Goal: Task Accomplishment & Management: Use online tool/utility

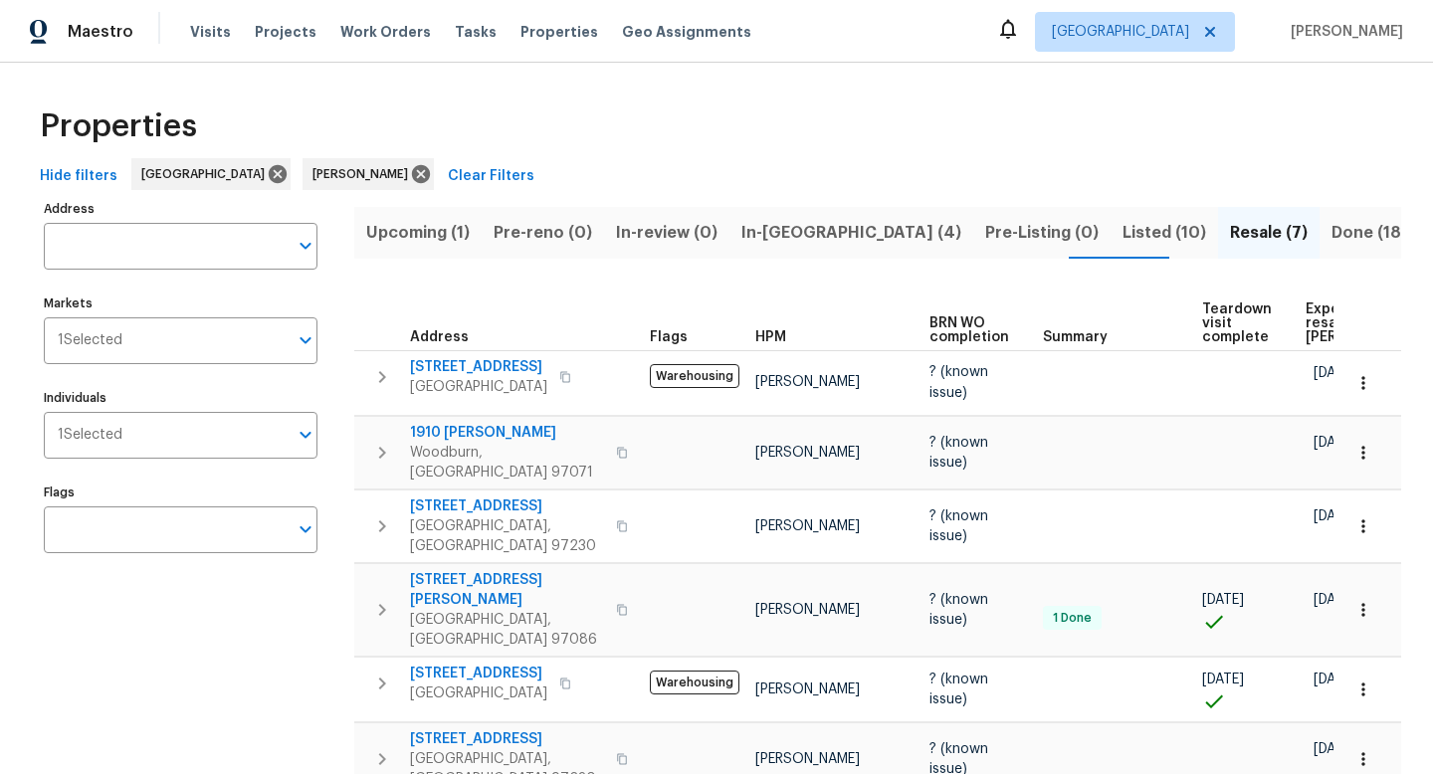
scroll to position [0, 96]
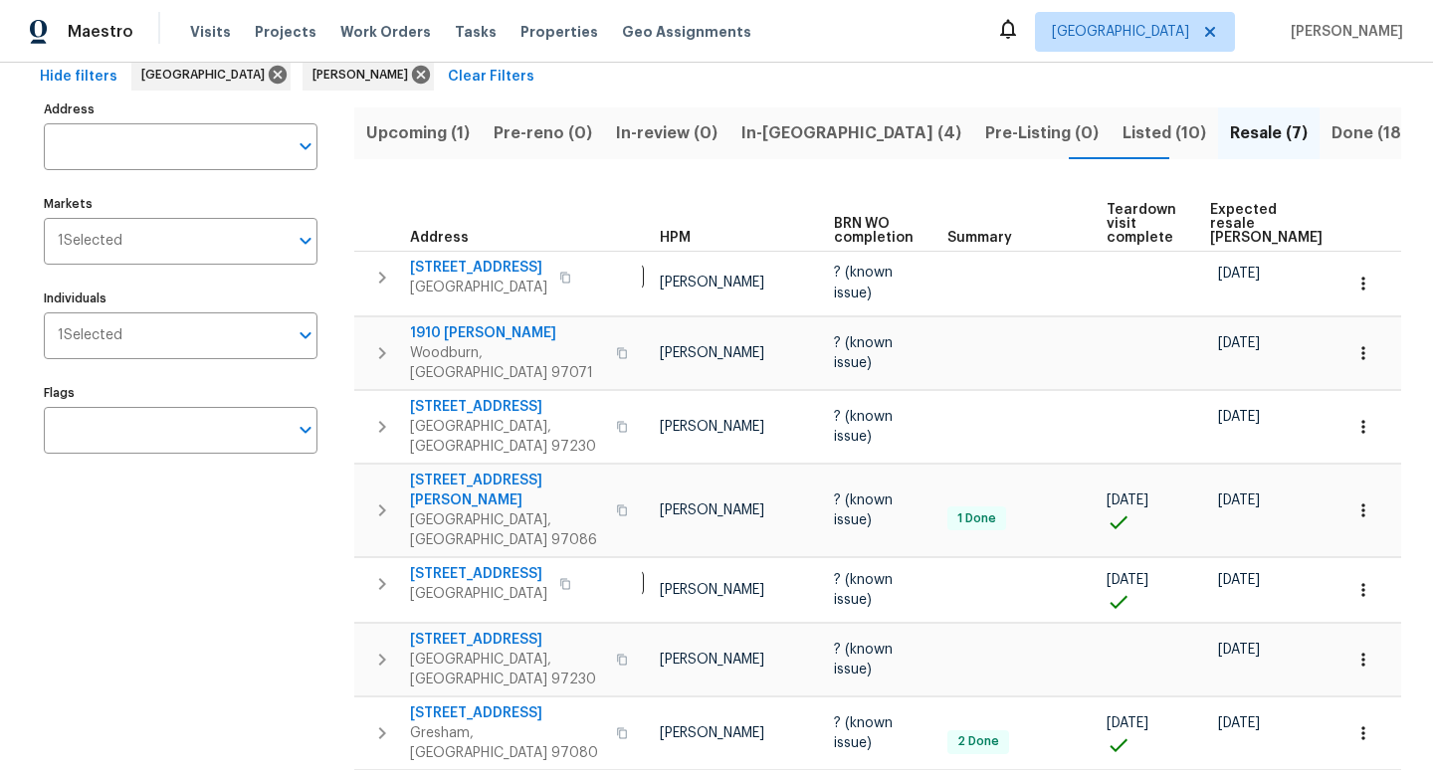
click at [811, 144] on span "In-[GEOGRAPHIC_DATA] (4)" at bounding box center [852, 133] width 220 height 28
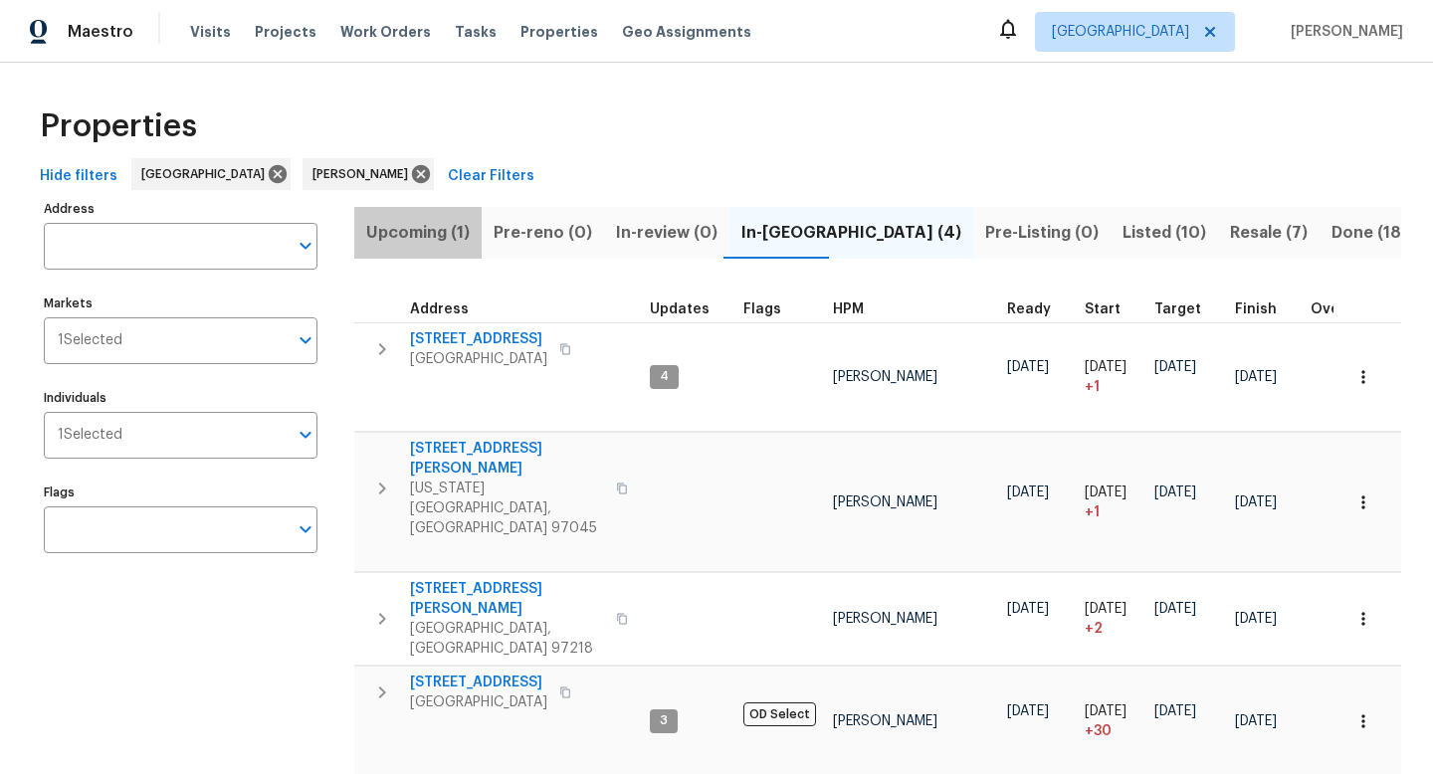
click at [432, 230] on span "Upcoming (1)" at bounding box center [418, 233] width 104 height 28
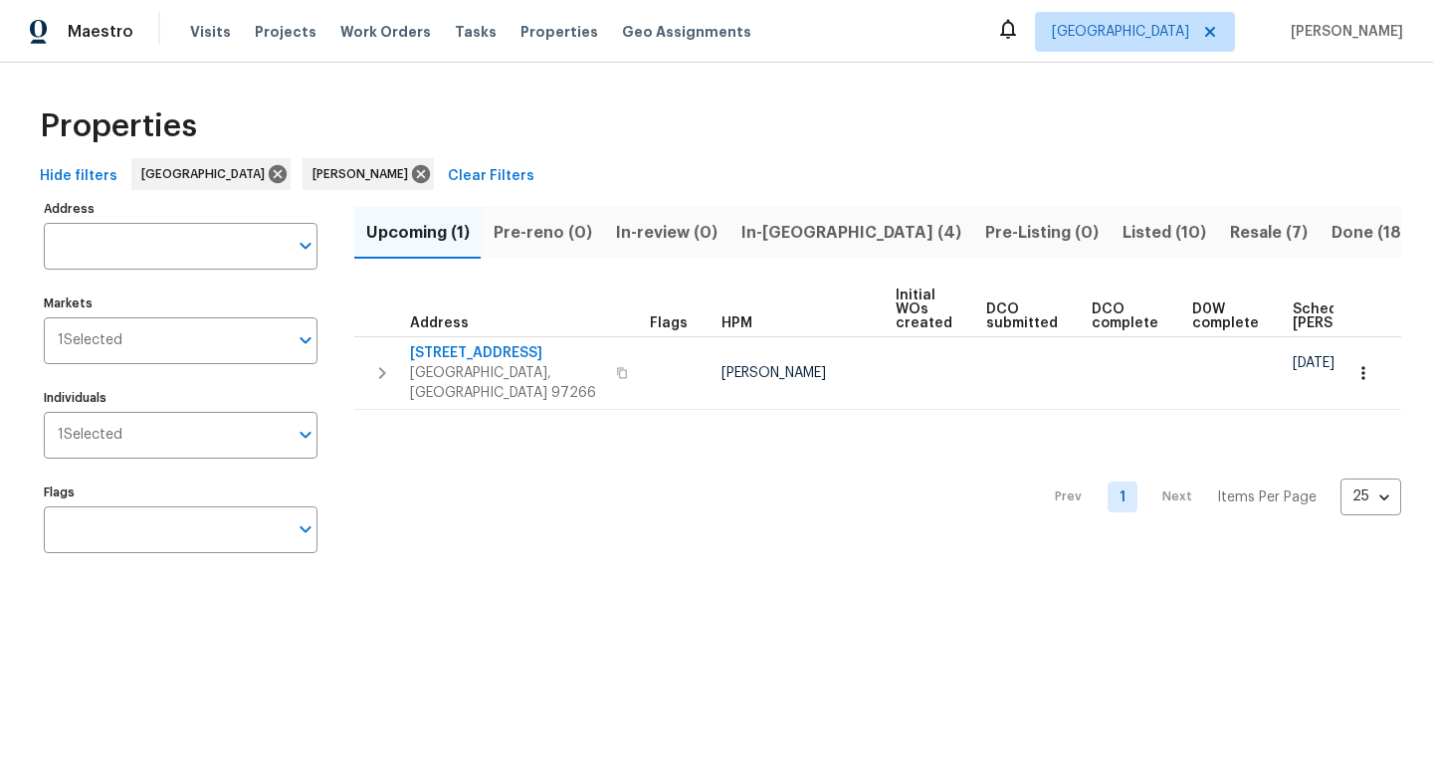
click at [801, 219] on span "In-[GEOGRAPHIC_DATA] (4)" at bounding box center [852, 233] width 220 height 28
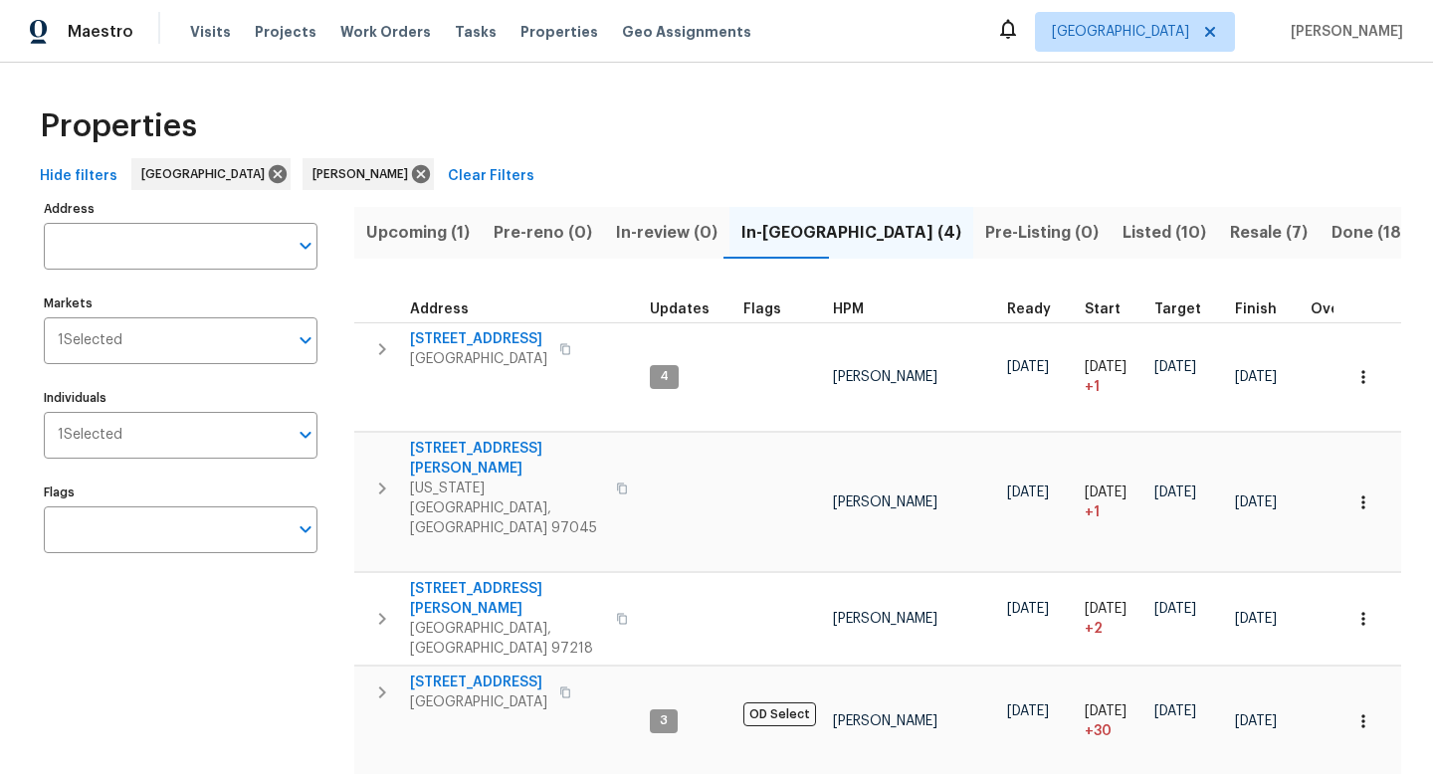
click at [1123, 238] on span "Listed (10)" at bounding box center [1165, 233] width 84 height 28
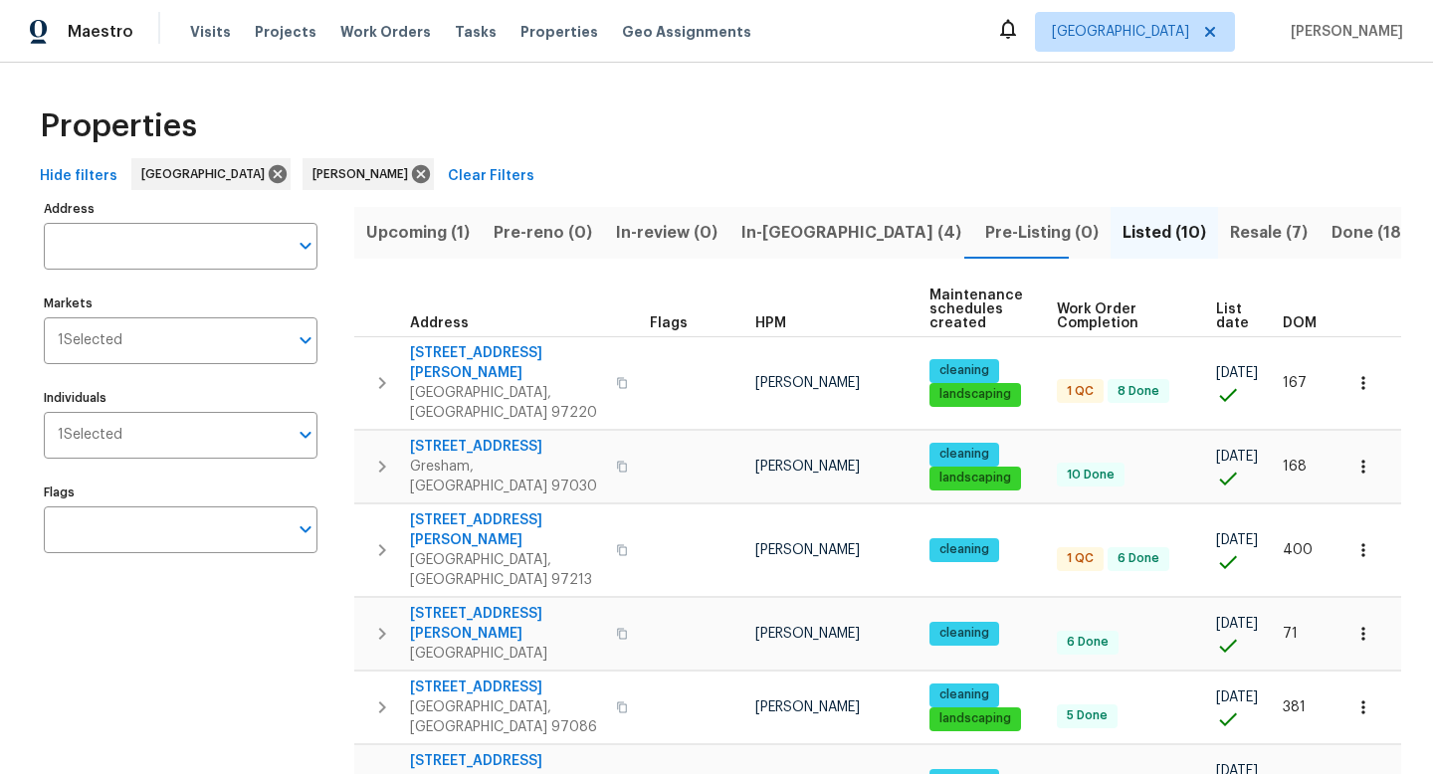
click at [782, 246] on button "In-[GEOGRAPHIC_DATA] (4)" at bounding box center [852, 233] width 244 height 52
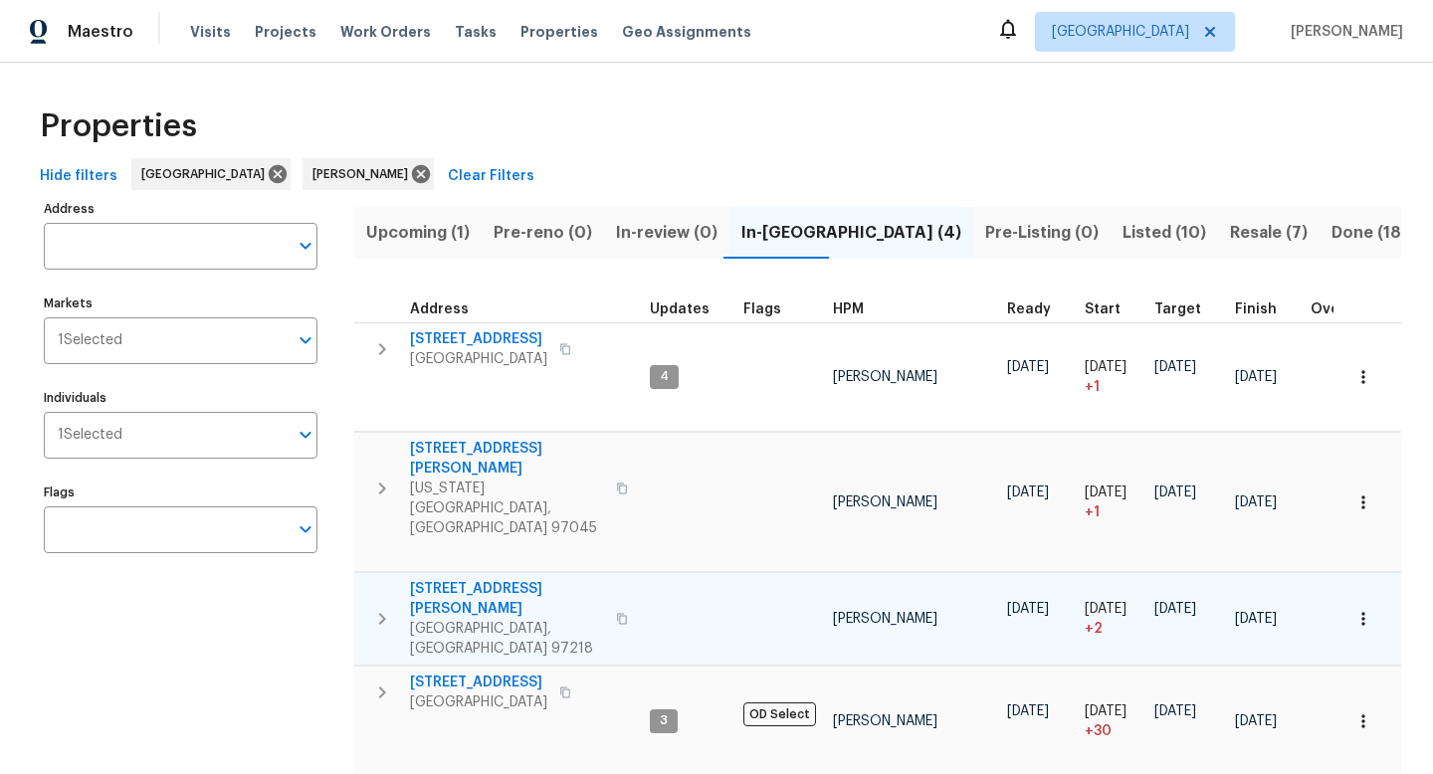
click at [616, 613] on icon "button" at bounding box center [622, 619] width 12 height 12
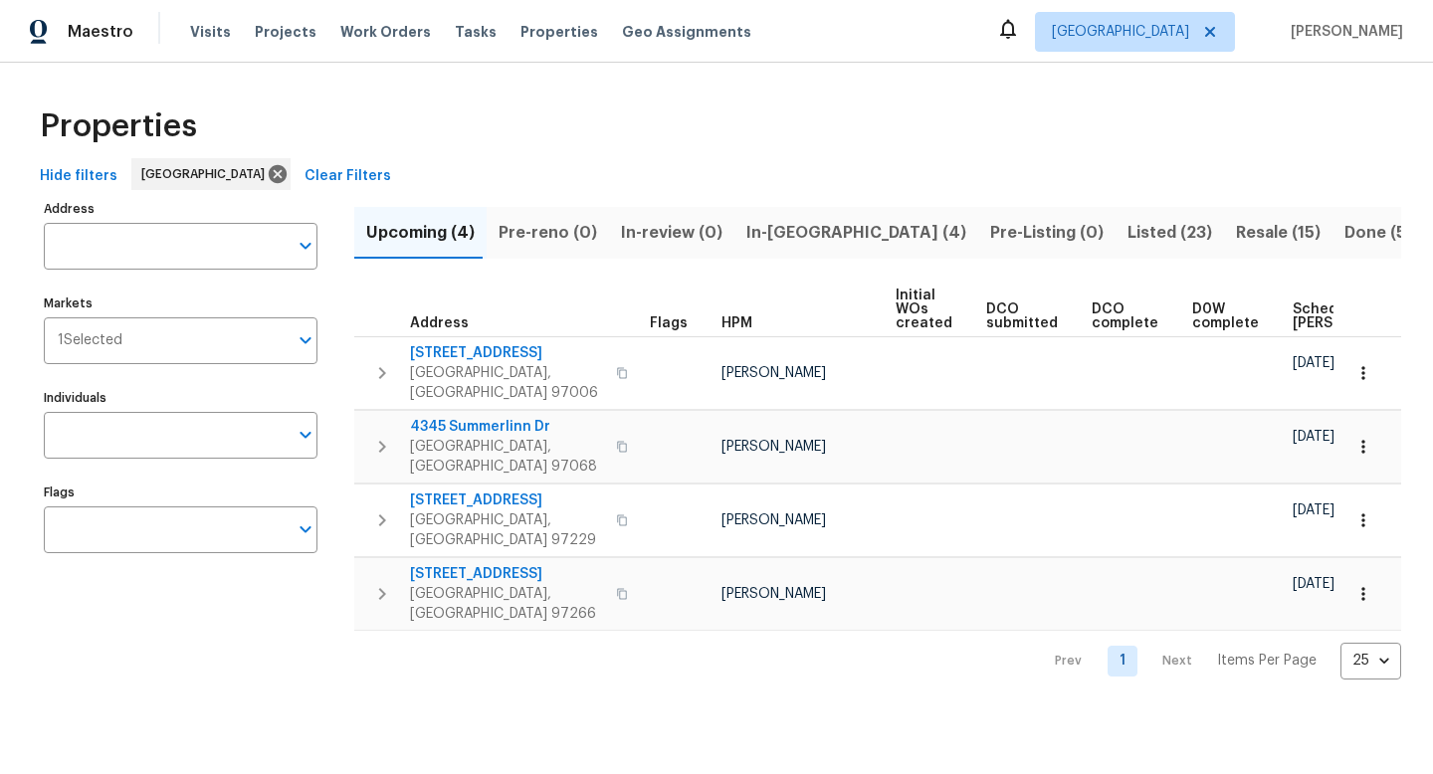
click at [1236, 225] on span "Resale (15)" at bounding box center [1278, 233] width 85 height 28
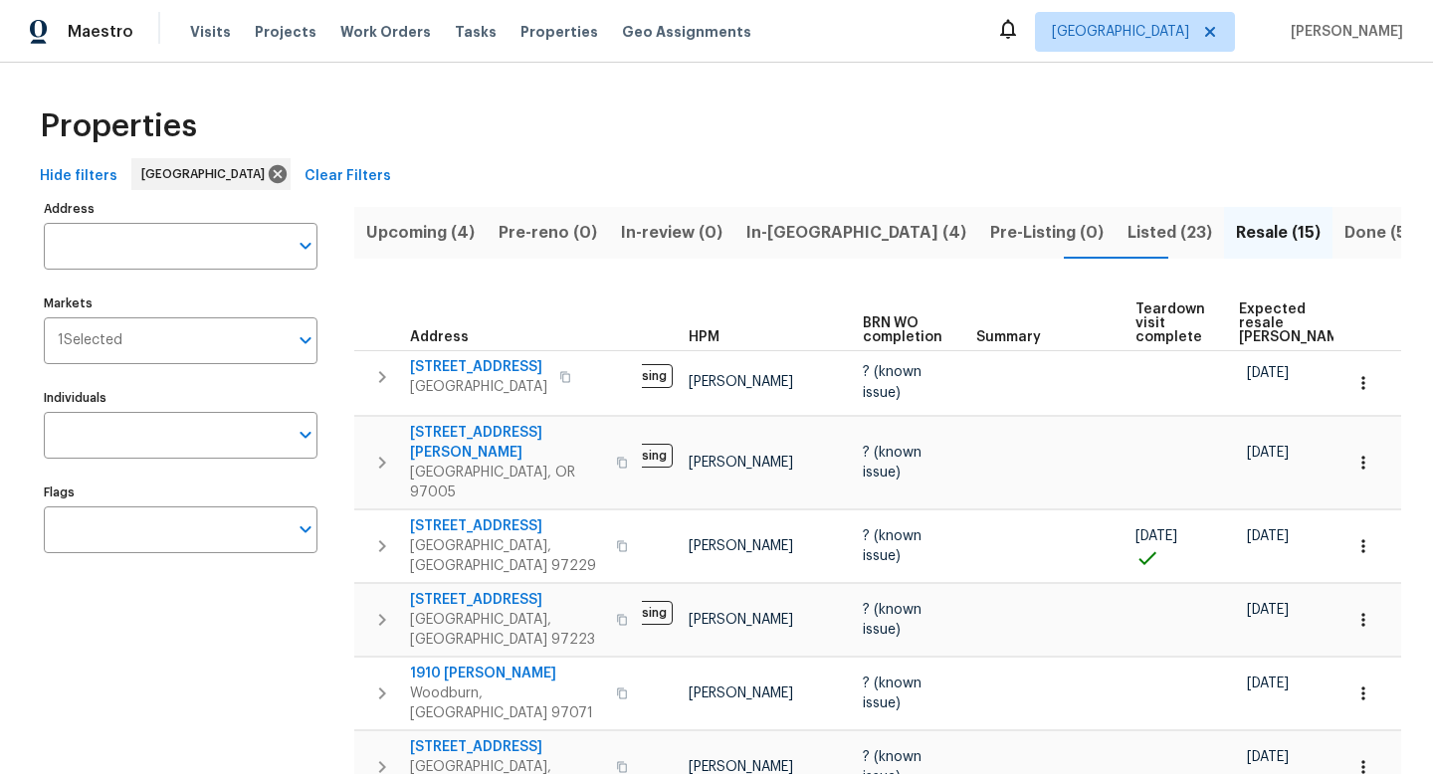
scroll to position [0, 155]
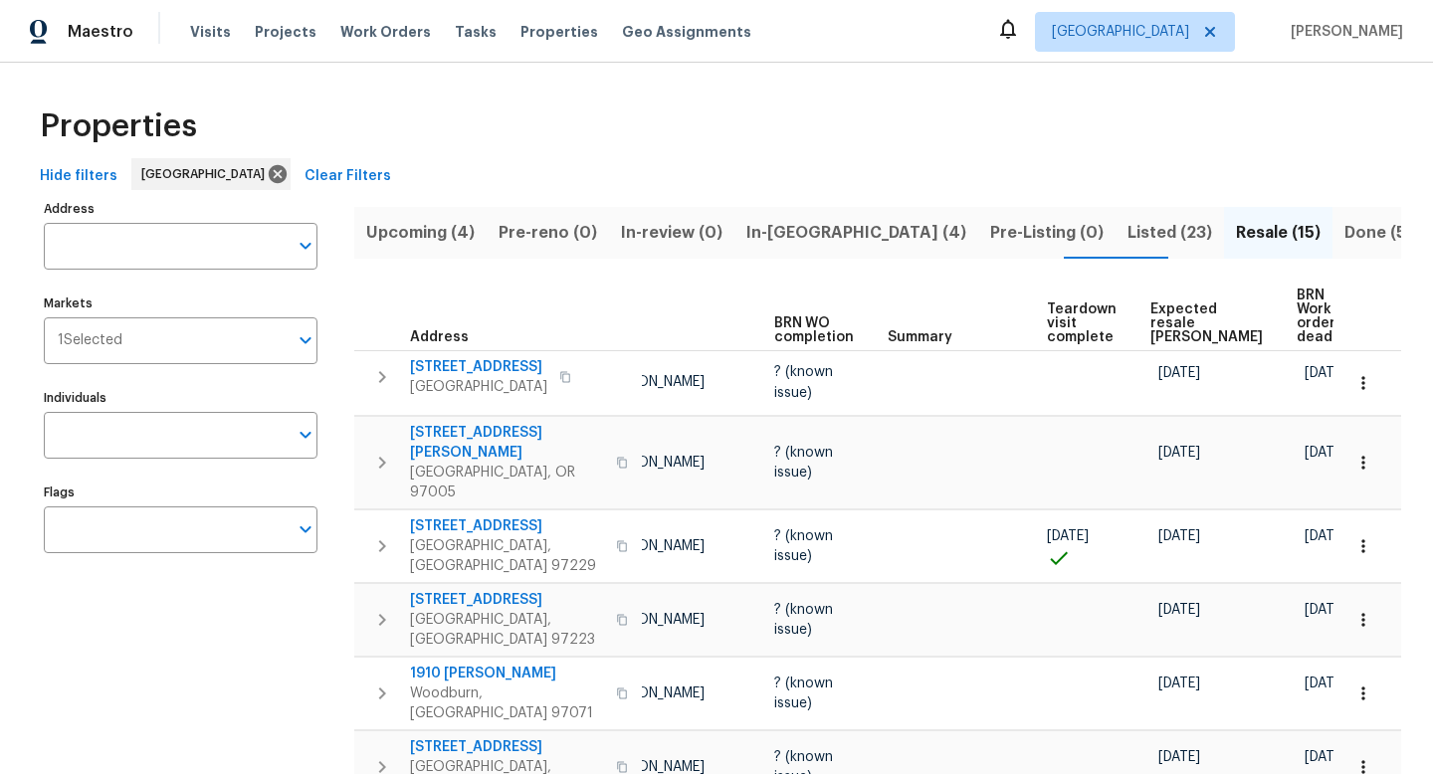
click at [1167, 314] on span "Expected resale COE" at bounding box center [1207, 324] width 112 height 42
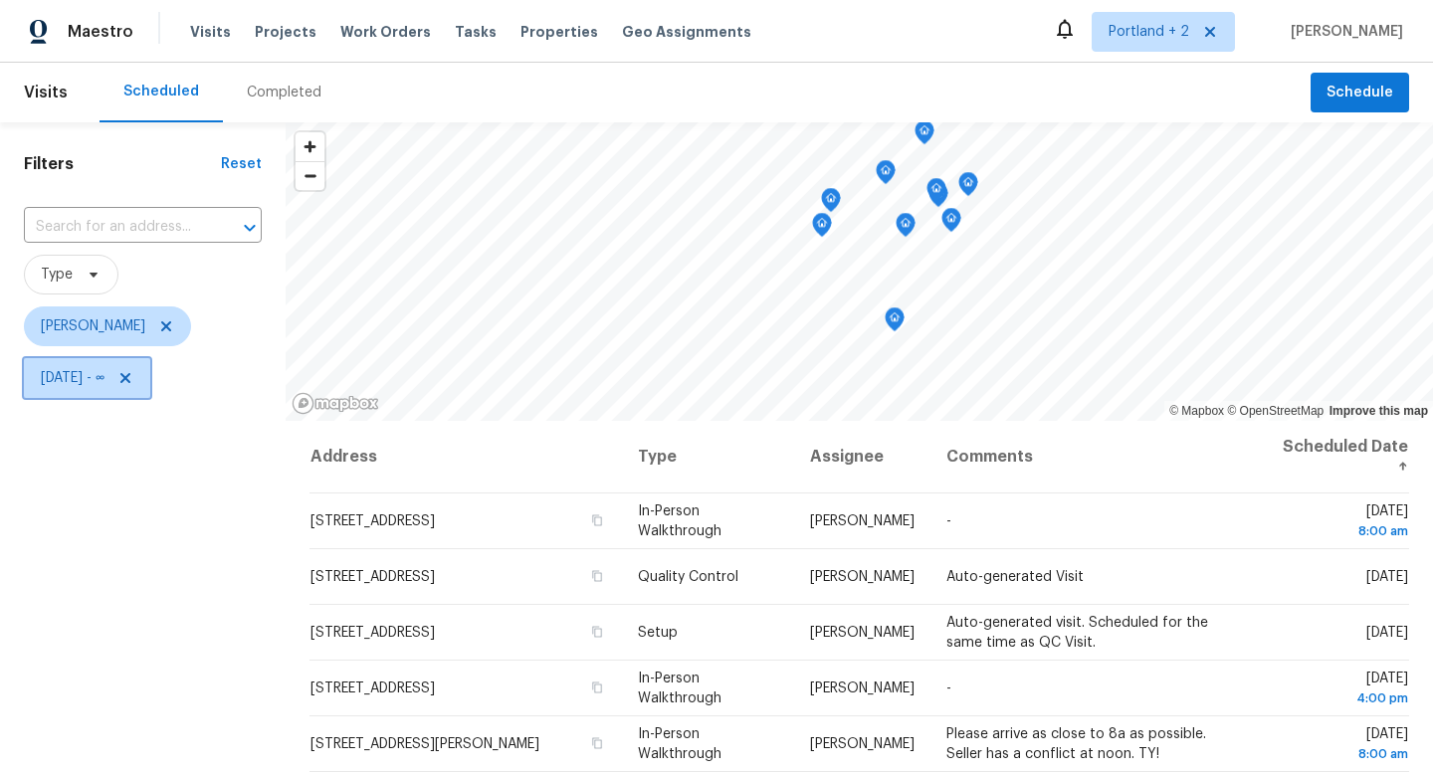
click at [133, 375] on icon at bounding box center [125, 378] width 16 height 16
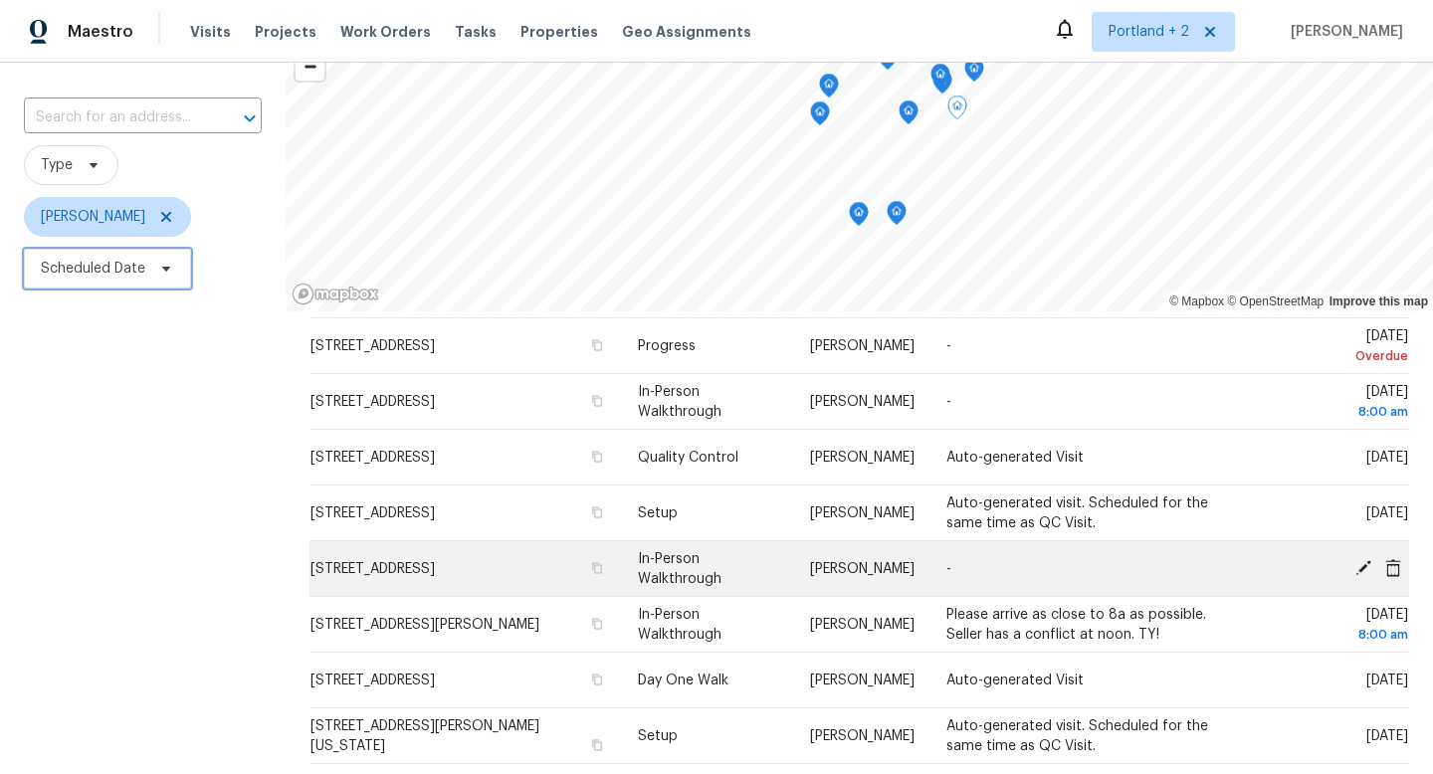
scroll to position [63, 0]
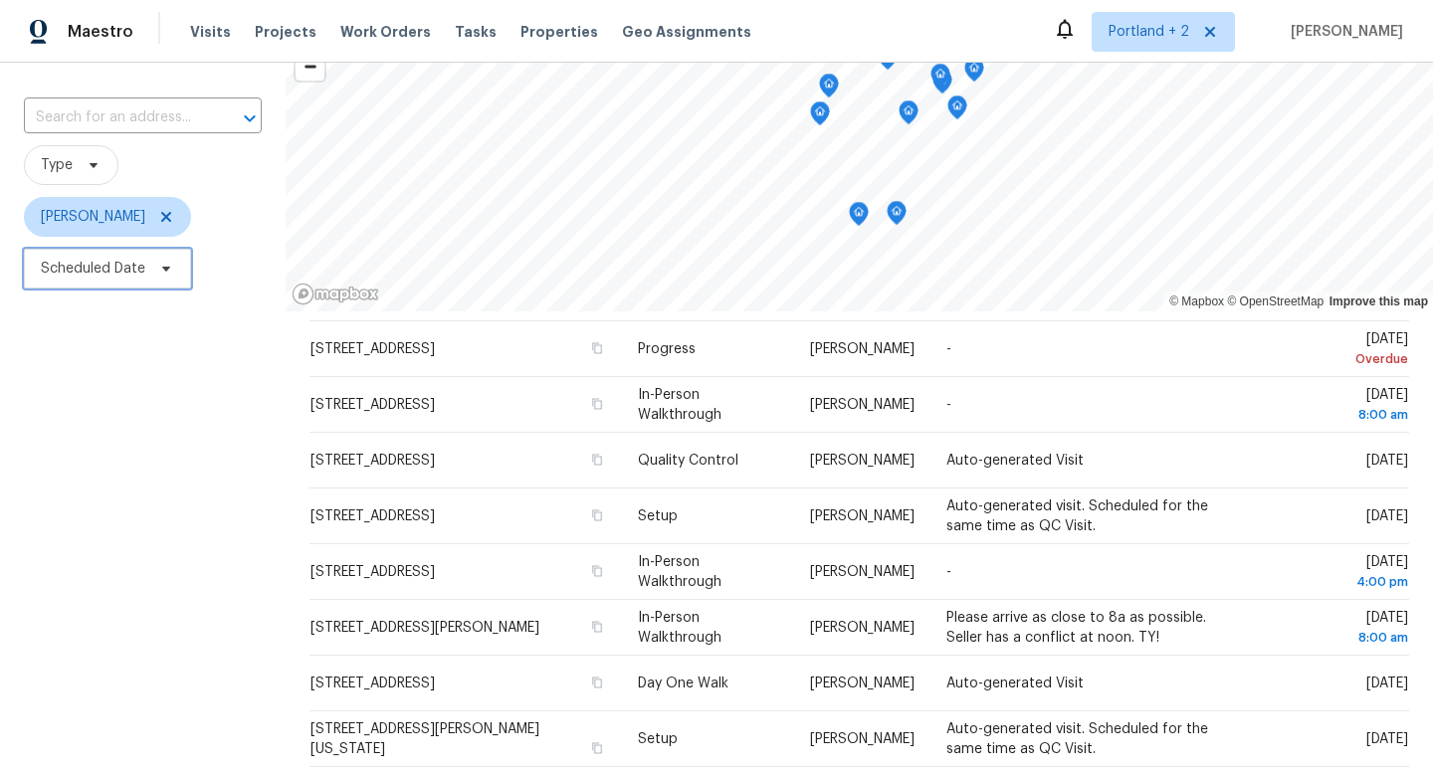
click at [173, 279] on span "Scheduled Date" at bounding box center [107, 269] width 167 height 40
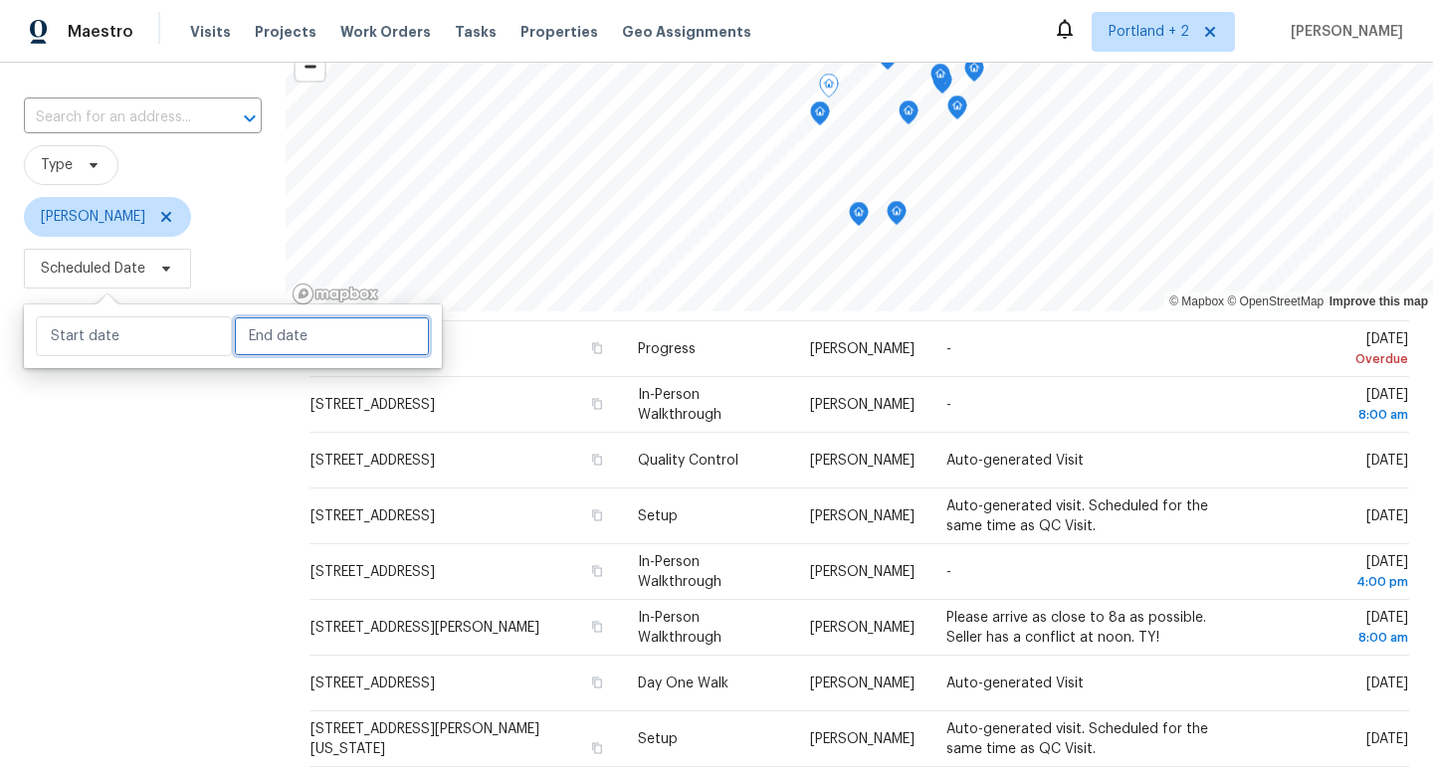
select select "7"
select select "2025"
select select "8"
select select "2025"
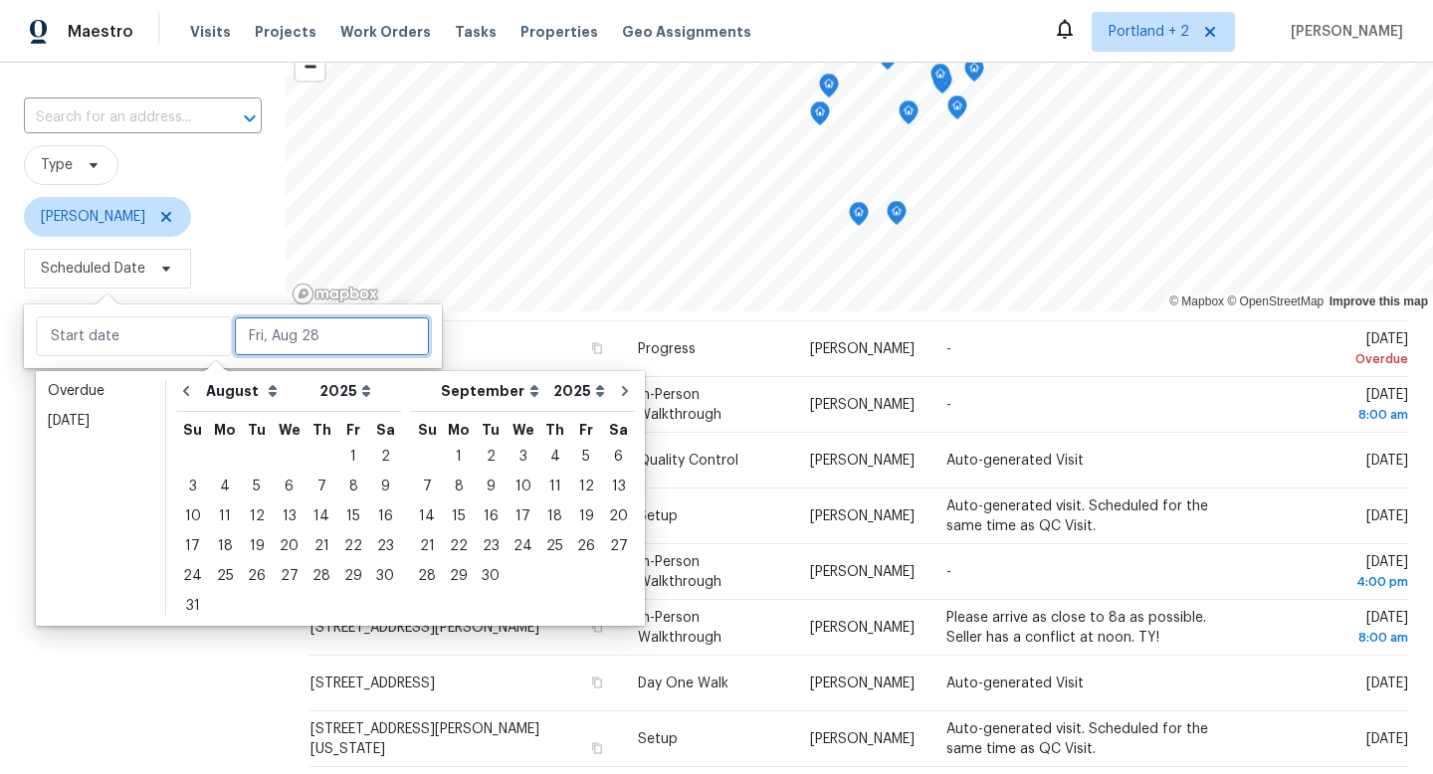
click at [337, 346] on input "text" at bounding box center [332, 337] width 196 height 40
click at [312, 579] on div "28" at bounding box center [322, 576] width 32 height 28
type input "[DATE]"
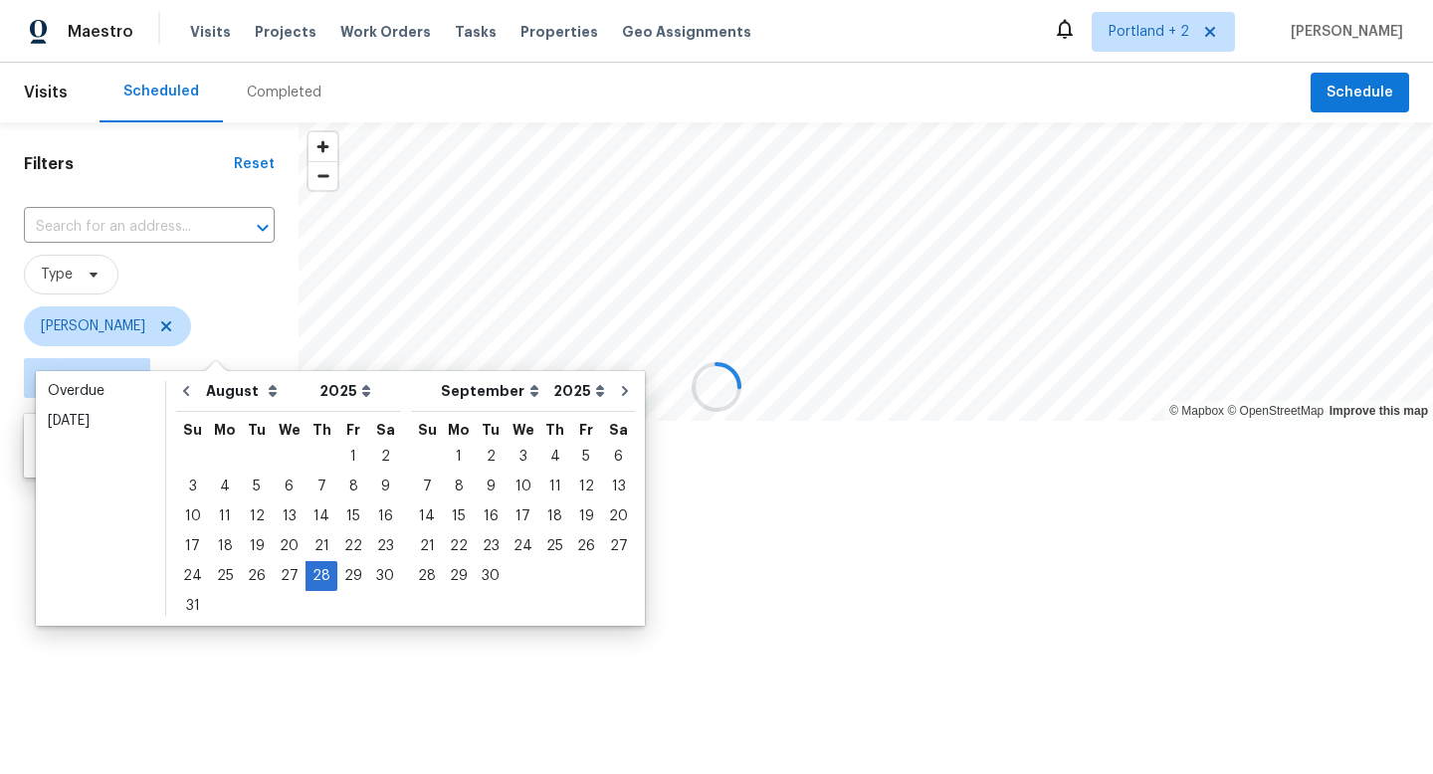
click at [191, 683] on div at bounding box center [716, 387] width 1433 height 774
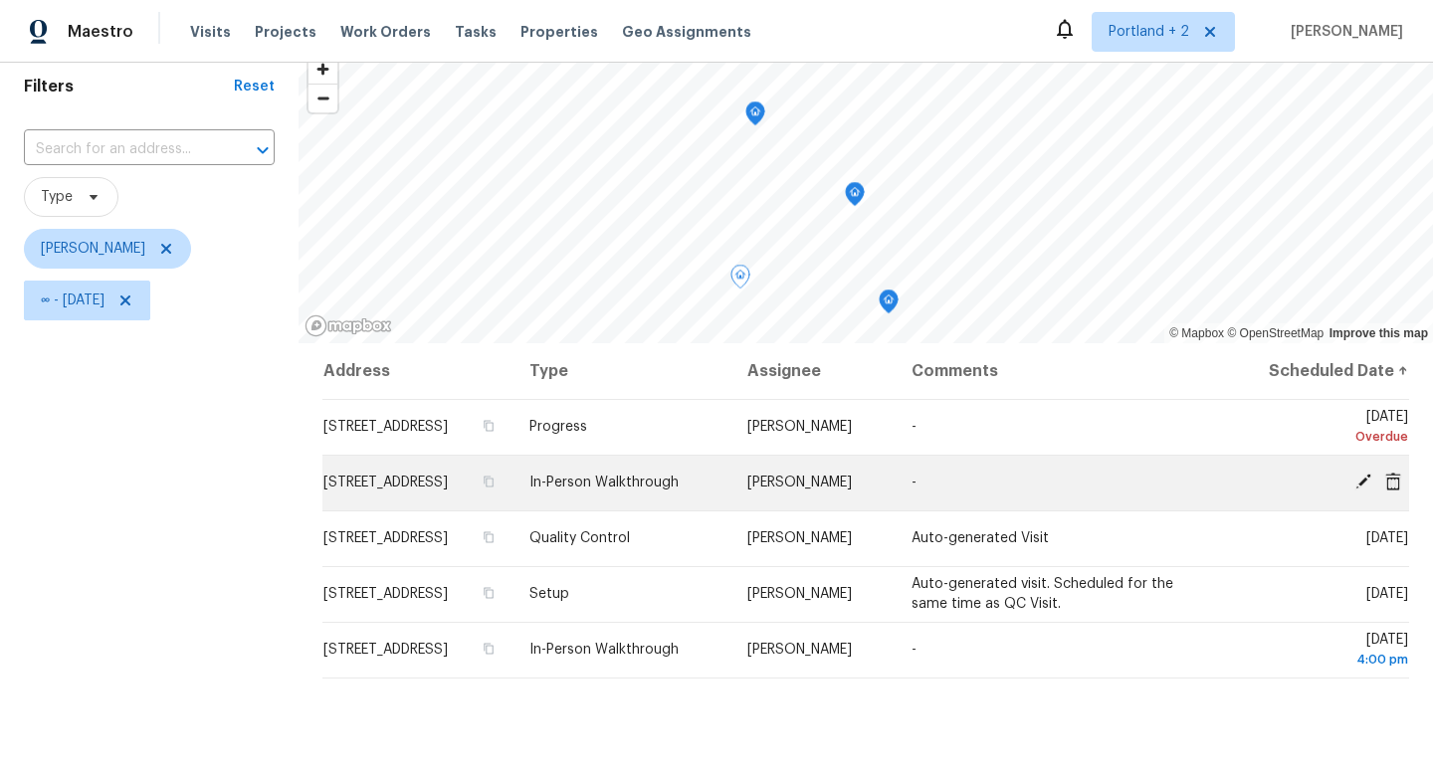
scroll to position [87, 0]
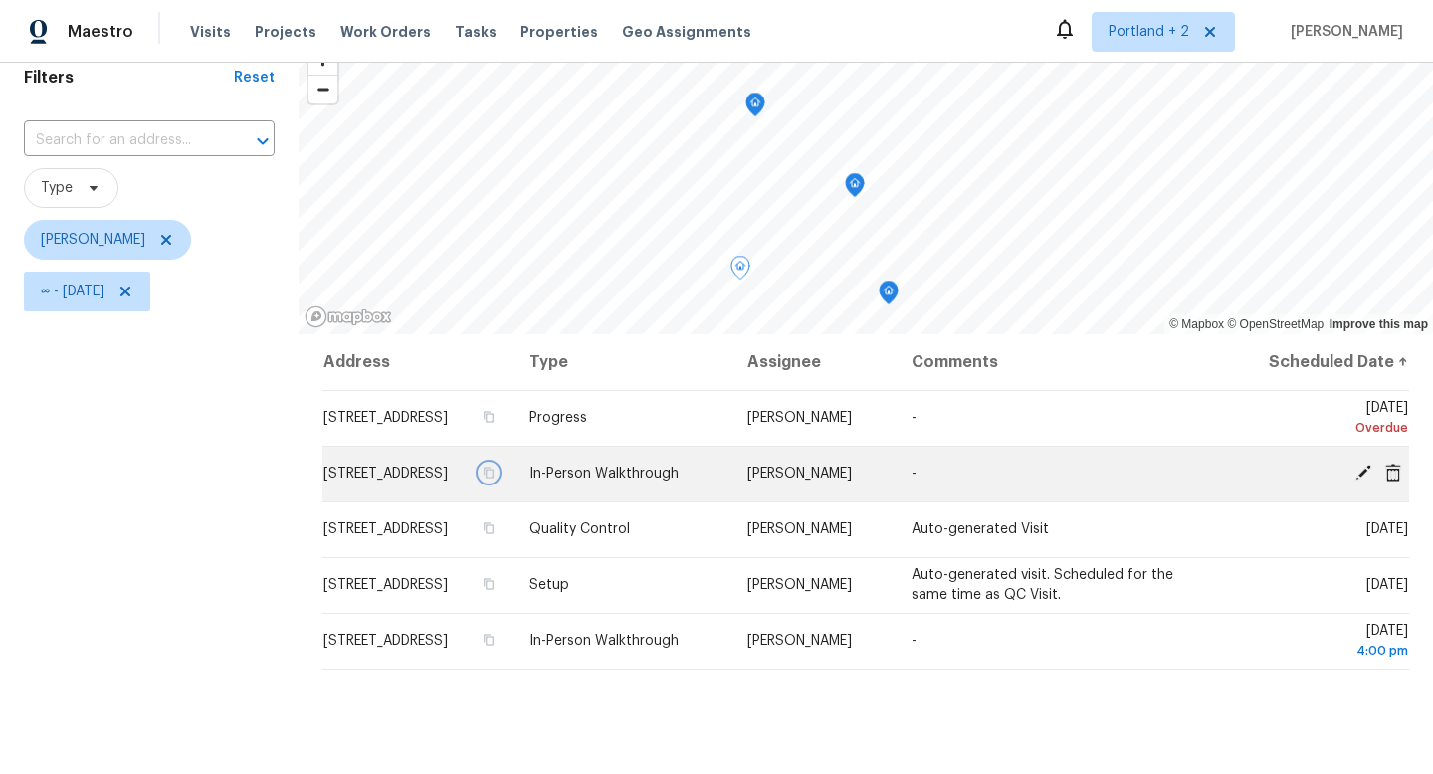
click at [495, 479] on icon "button" at bounding box center [489, 473] width 12 height 12
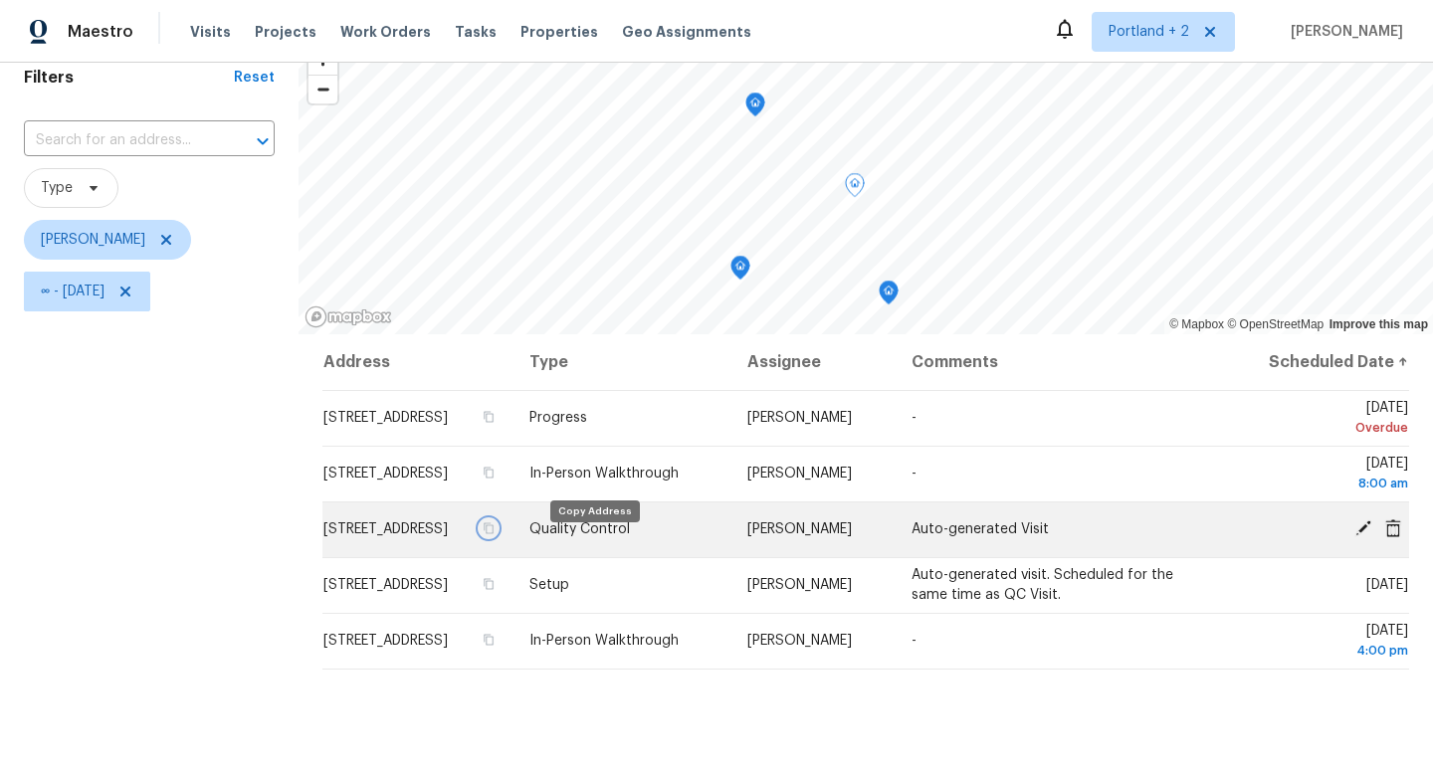
click at [495, 534] on icon "button" at bounding box center [490, 529] width 10 height 11
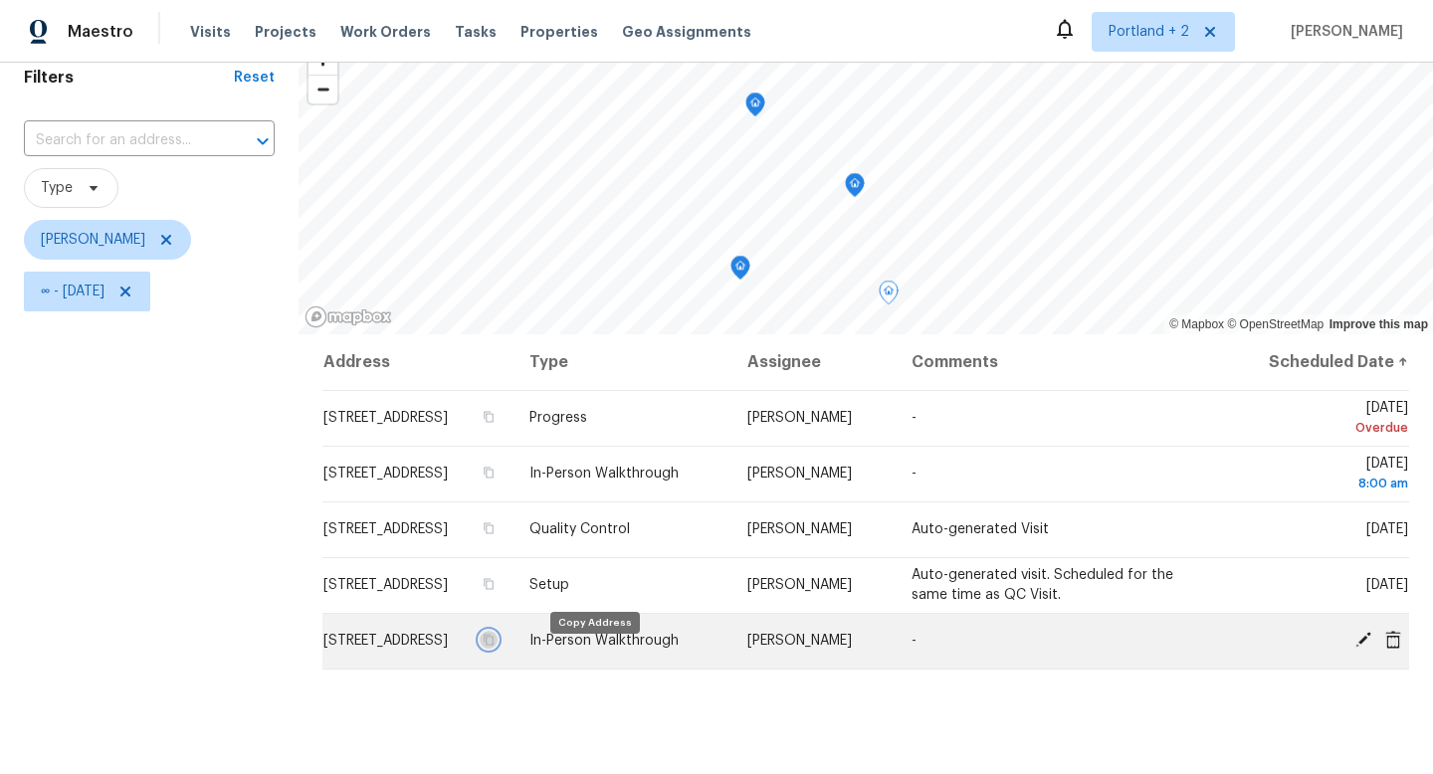
click at [495, 646] on icon "button" at bounding box center [490, 640] width 10 height 11
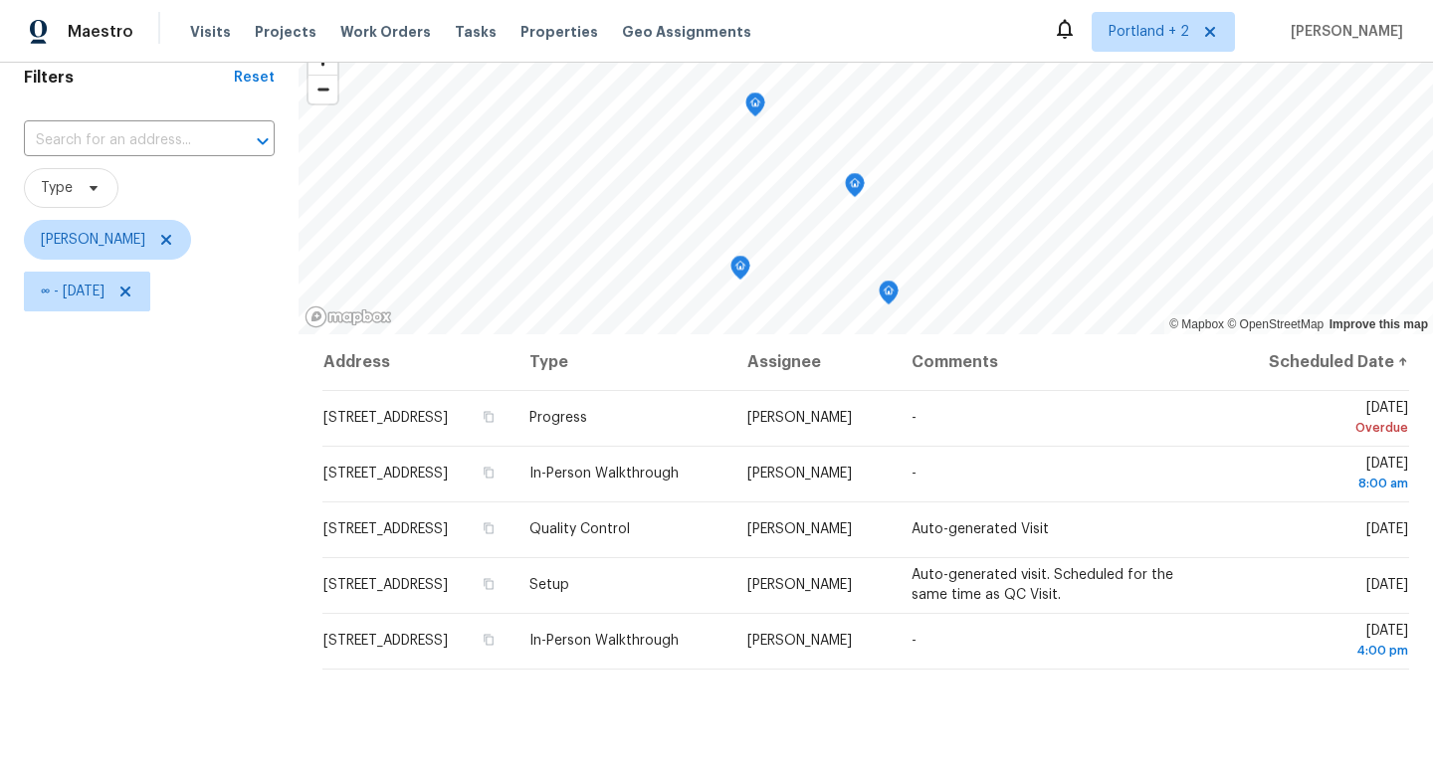
click at [187, 504] on div "Filters Reset ​ Type Karen Mattingley ∞ - Thu, Aug 28" at bounding box center [149, 495] width 299 height 918
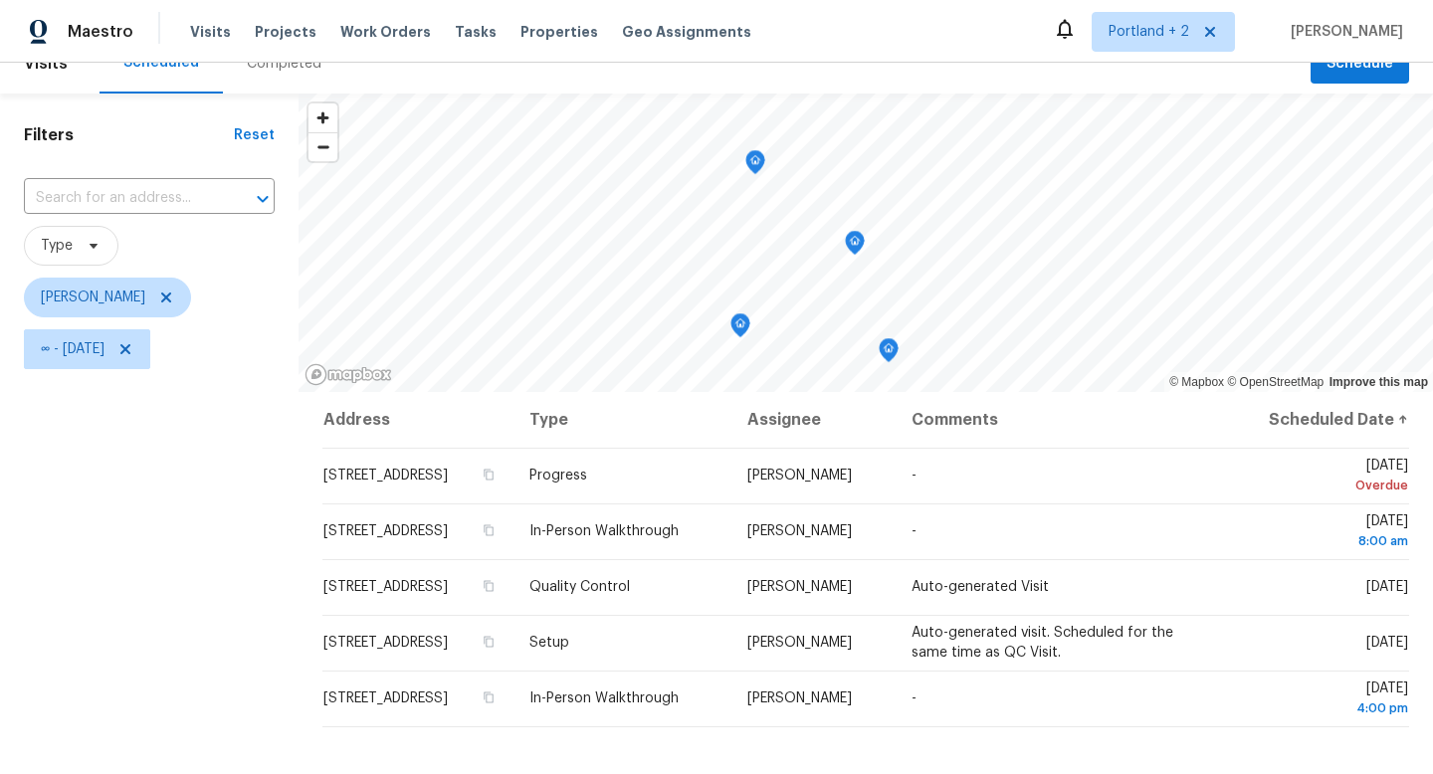
scroll to position [0, 0]
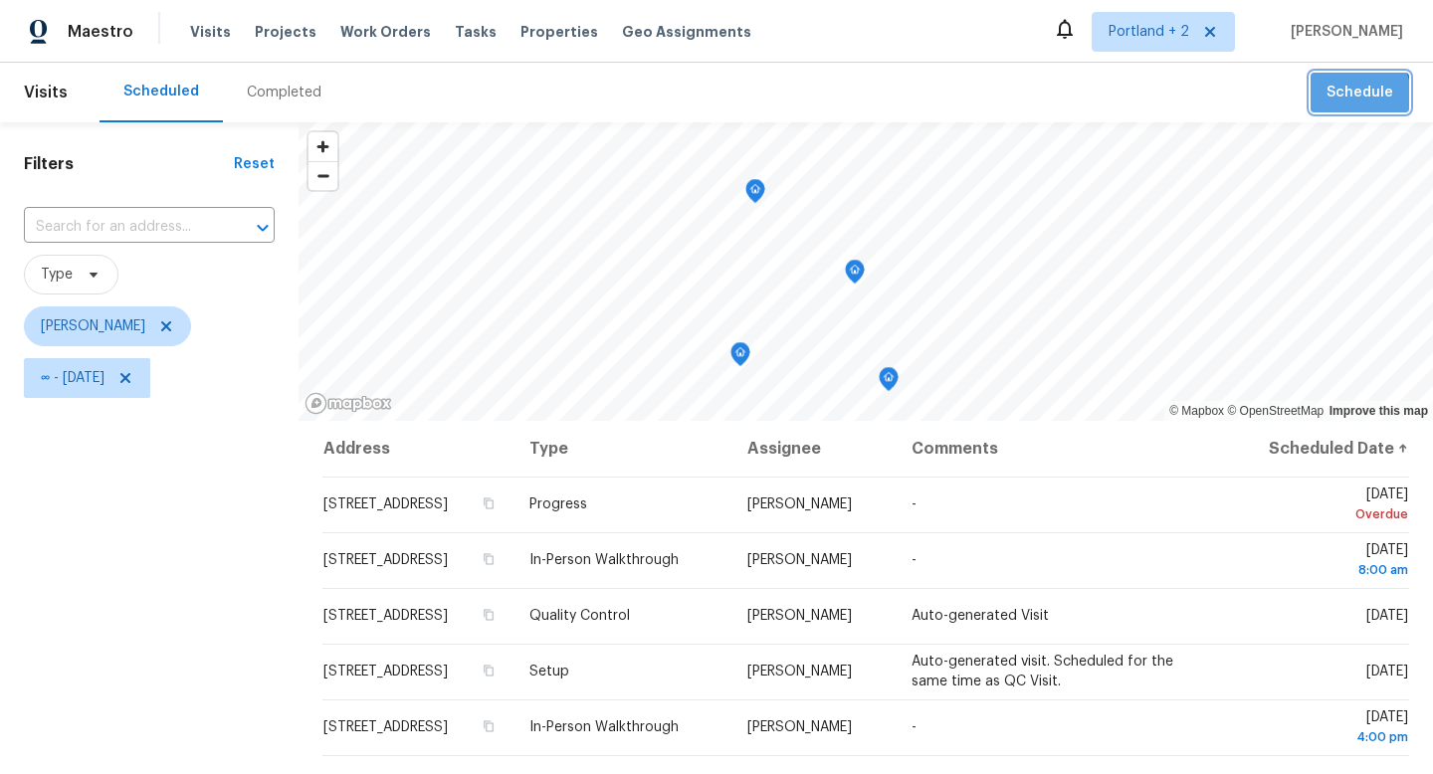
click at [1349, 97] on span "Schedule" at bounding box center [1360, 93] width 67 height 25
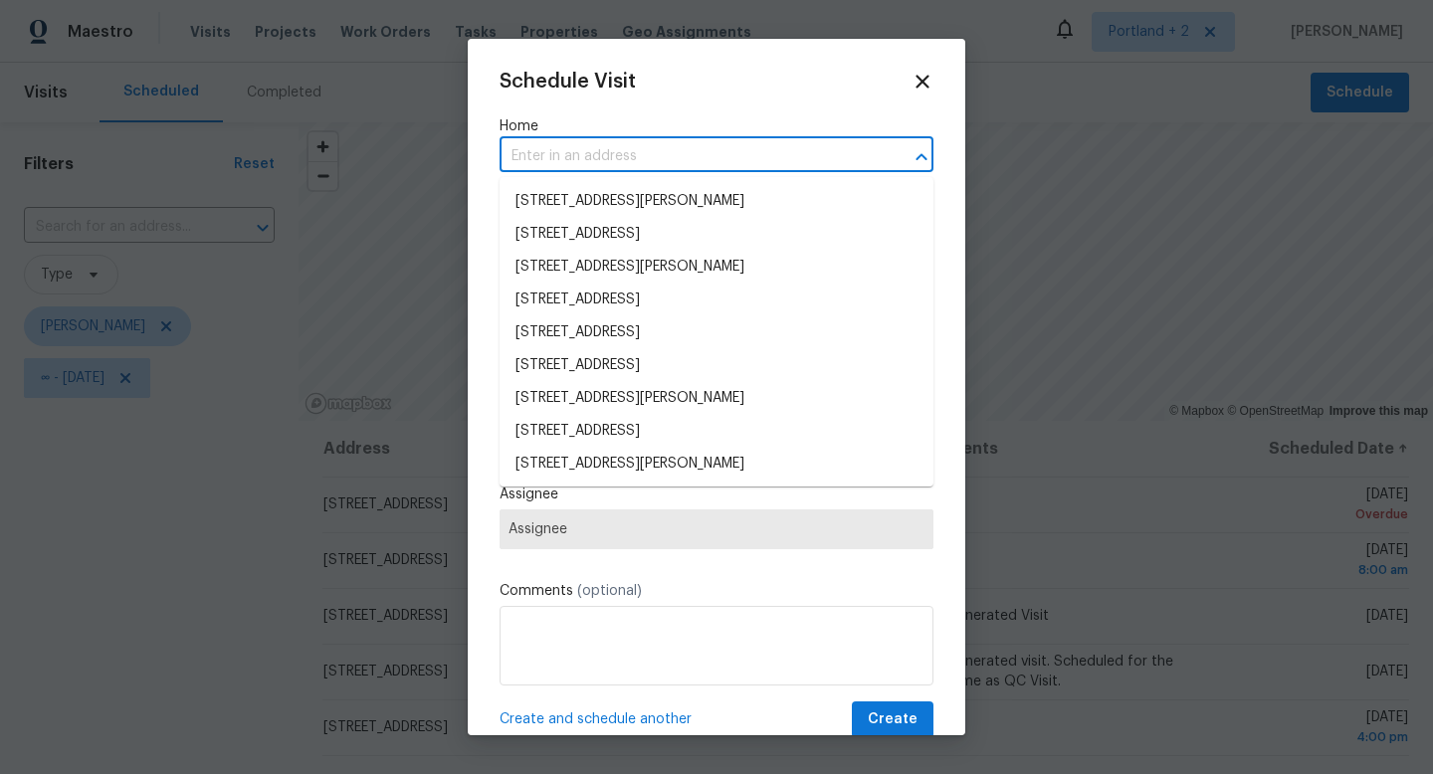
click at [624, 164] on input "text" at bounding box center [689, 156] width 378 height 31
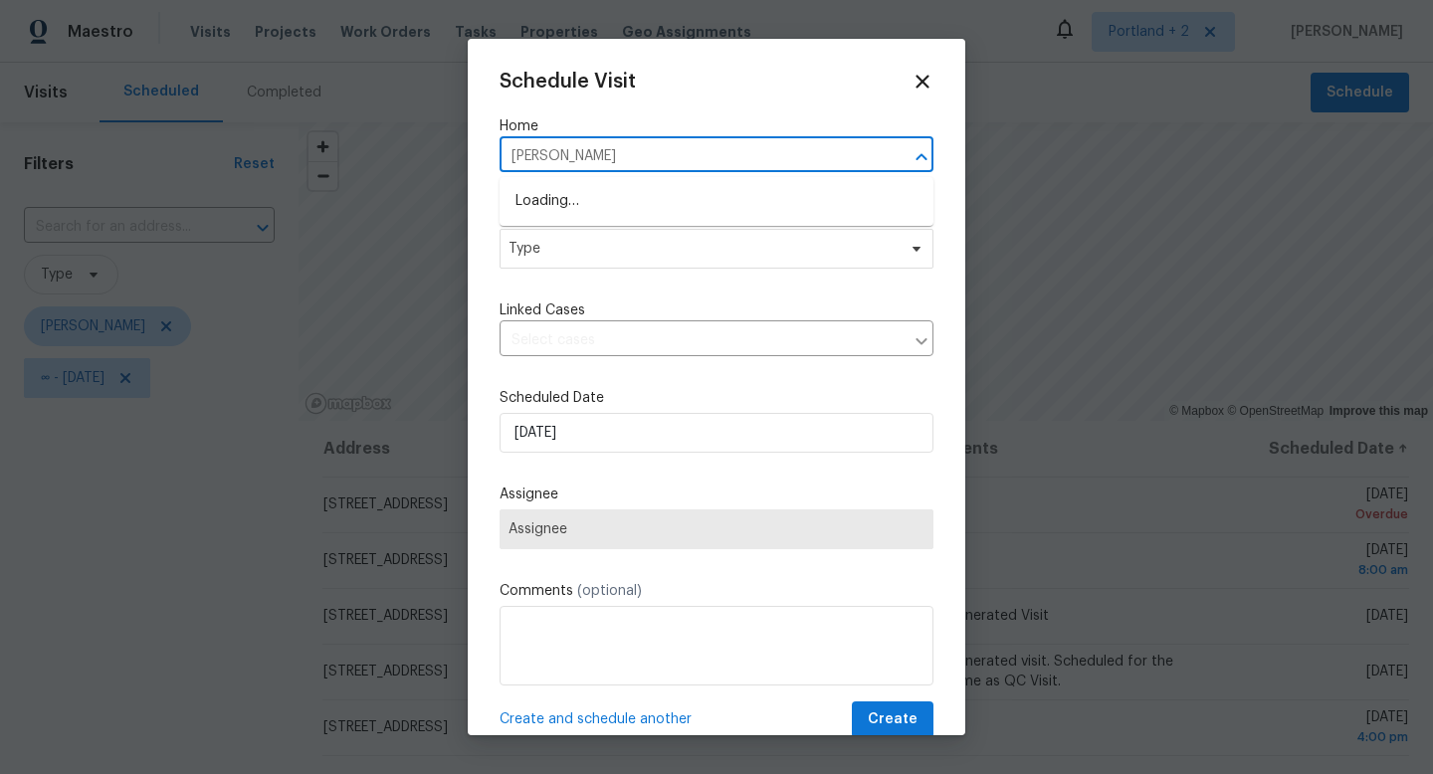
type input "gilman"
click at [660, 206] on li "[STREET_ADDRESS][PERSON_NAME][US_STATE]" at bounding box center [717, 201] width 434 height 33
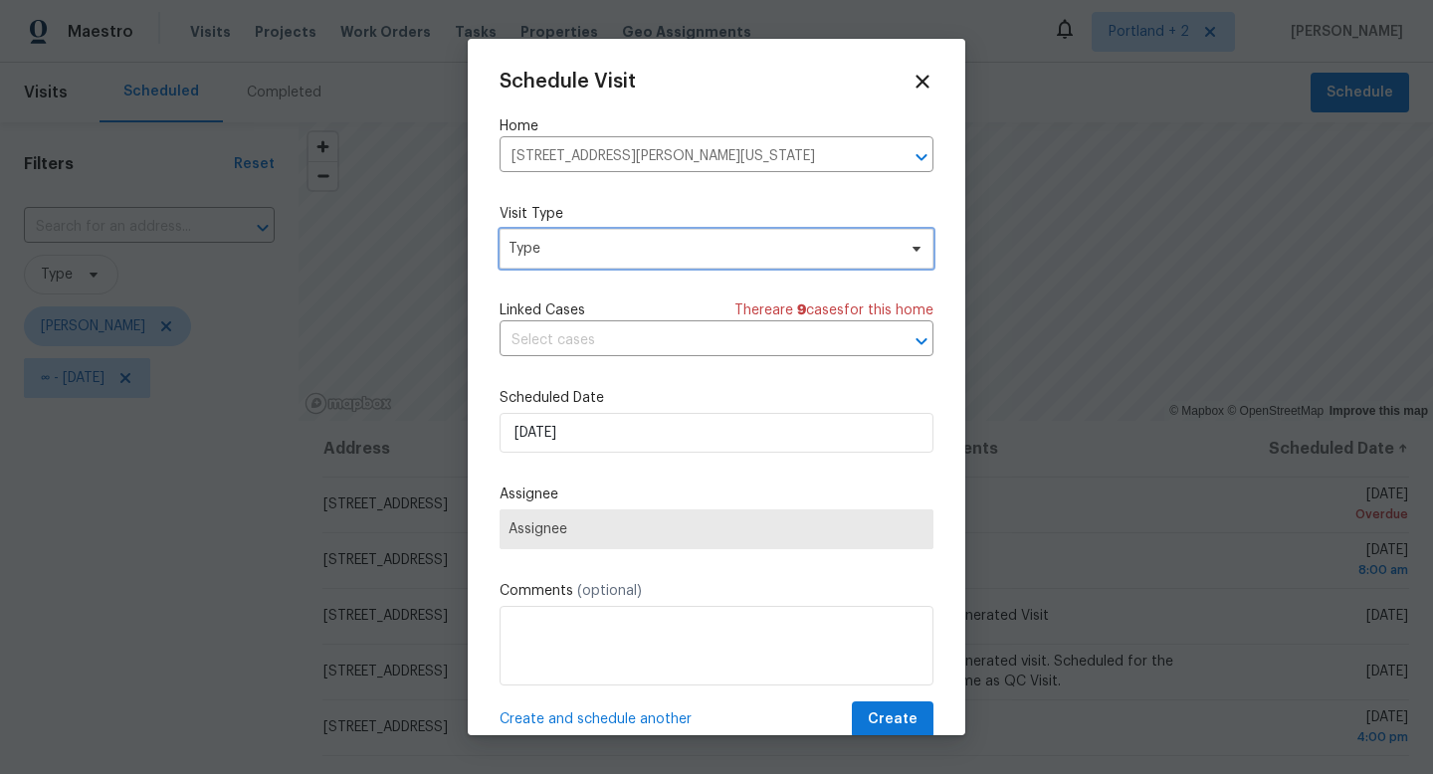
click at [624, 263] on span "Type" at bounding box center [717, 249] width 434 height 40
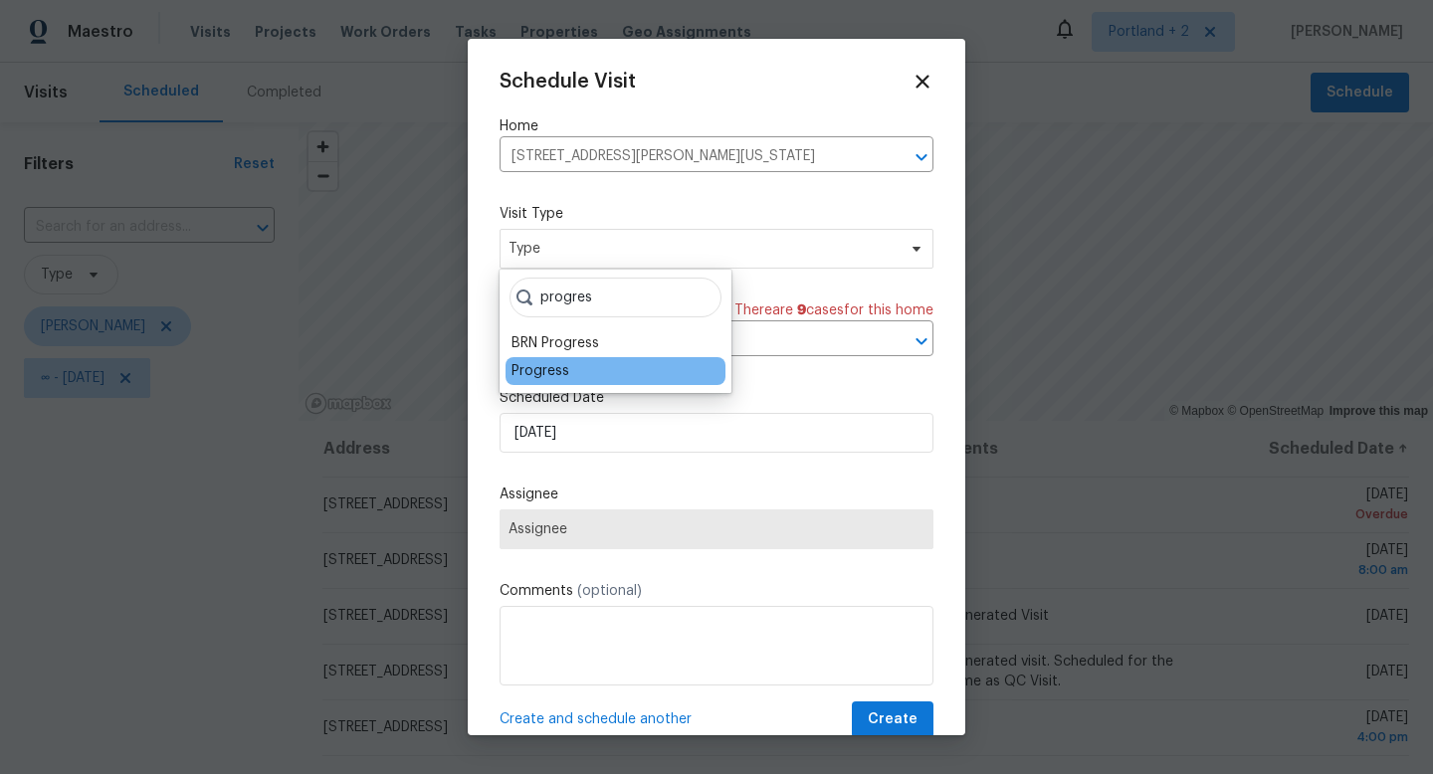
type input "progres"
click at [540, 372] on div "Progress" at bounding box center [541, 371] width 58 height 20
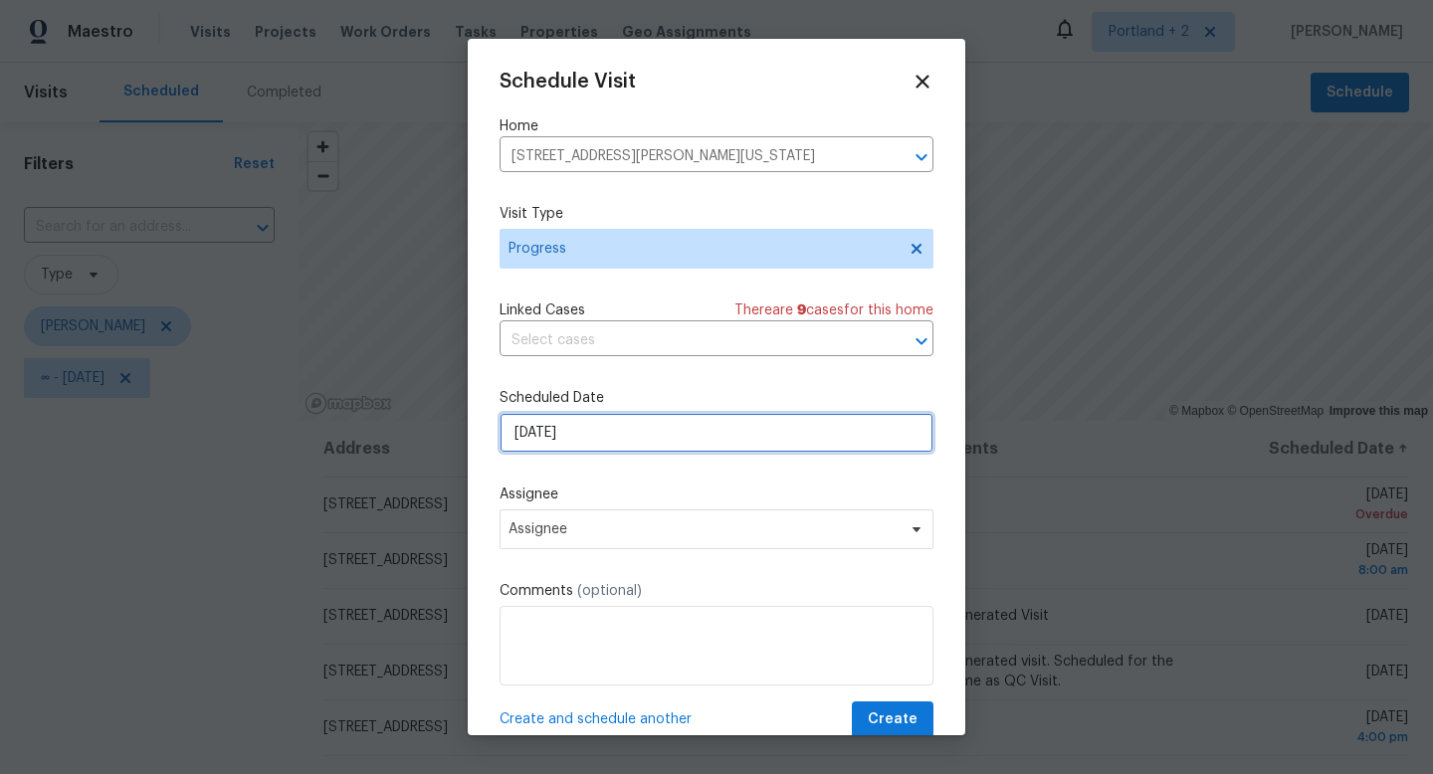
click at [585, 444] on input "8/28/2025" at bounding box center [717, 433] width 434 height 40
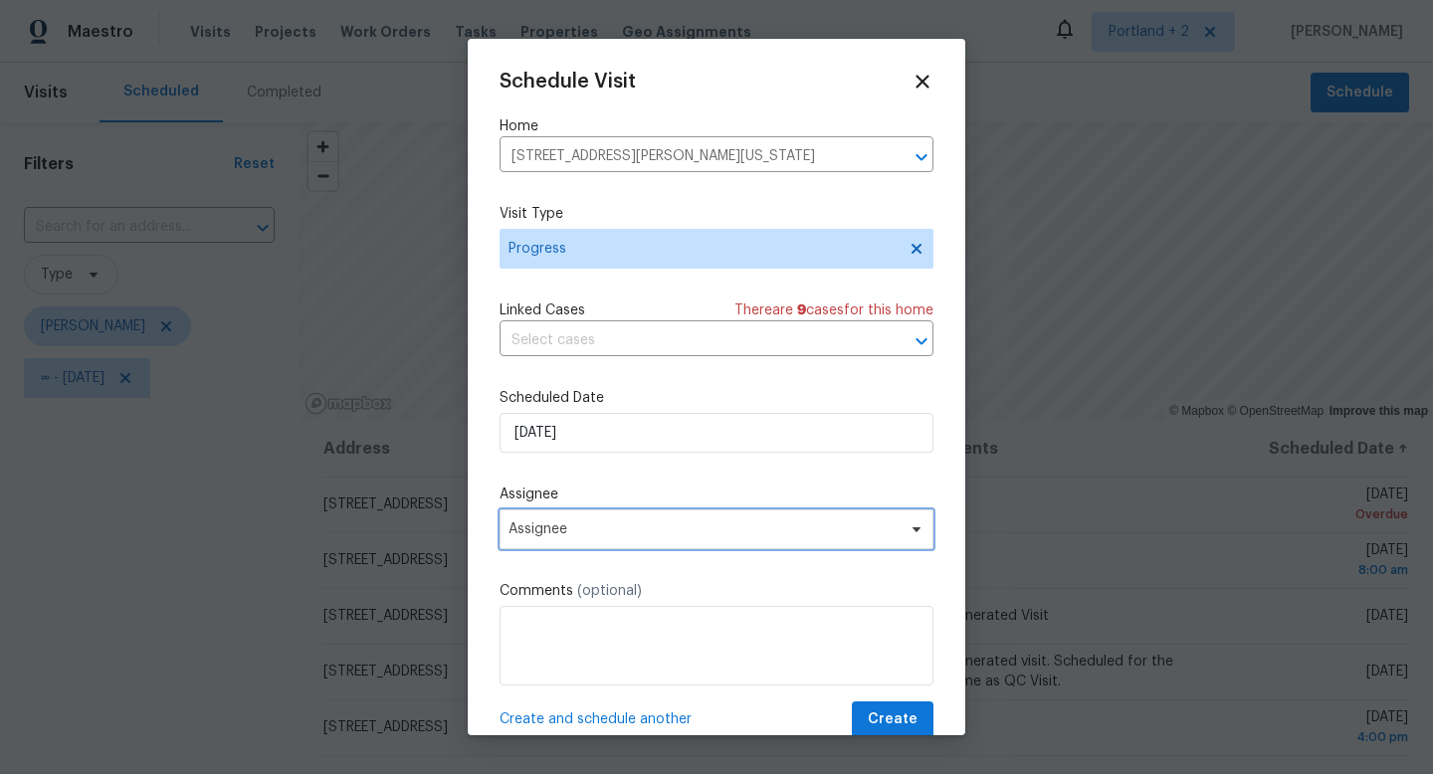
click at [623, 534] on span "Assignee" at bounding box center [704, 530] width 390 height 16
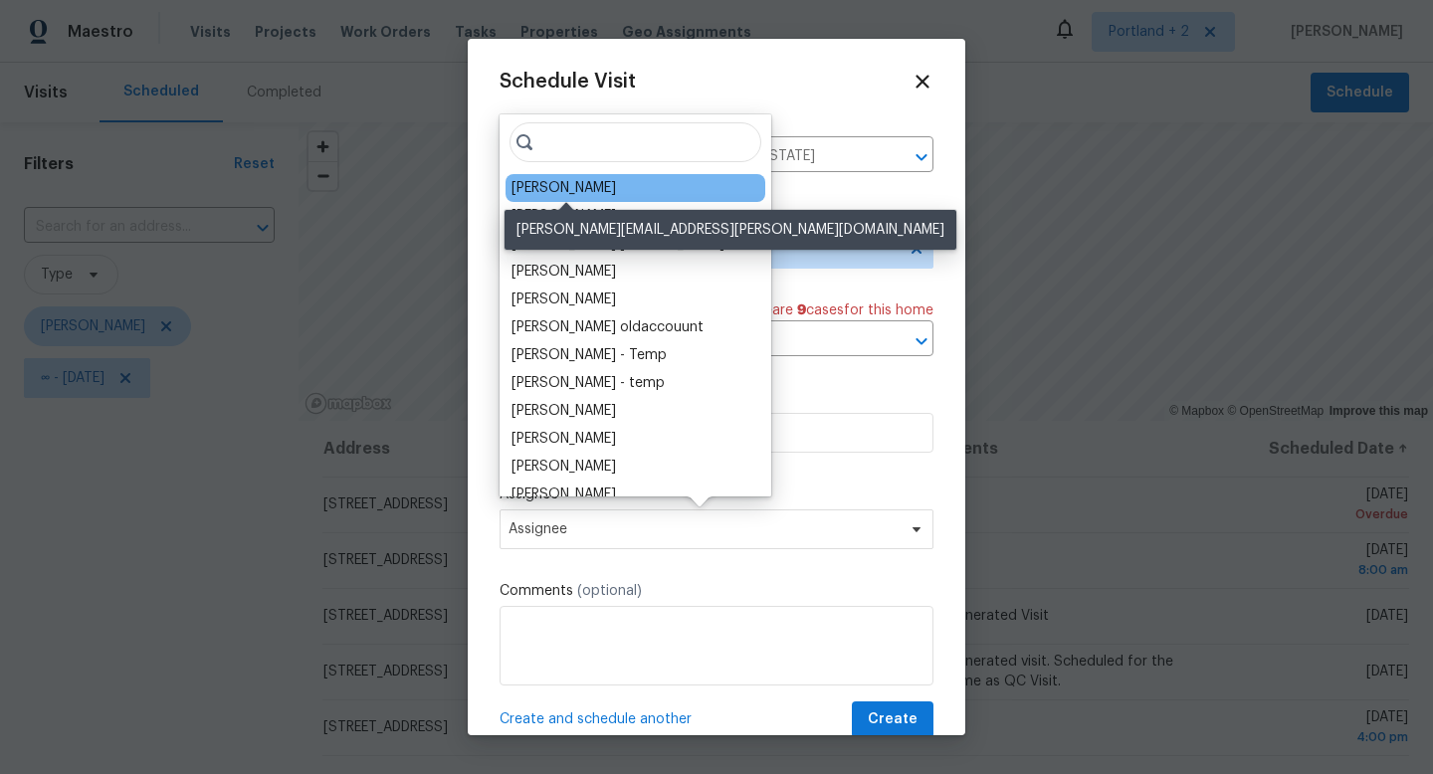
click at [616, 182] on div "[PERSON_NAME]" at bounding box center [564, 188] width 105 height 20
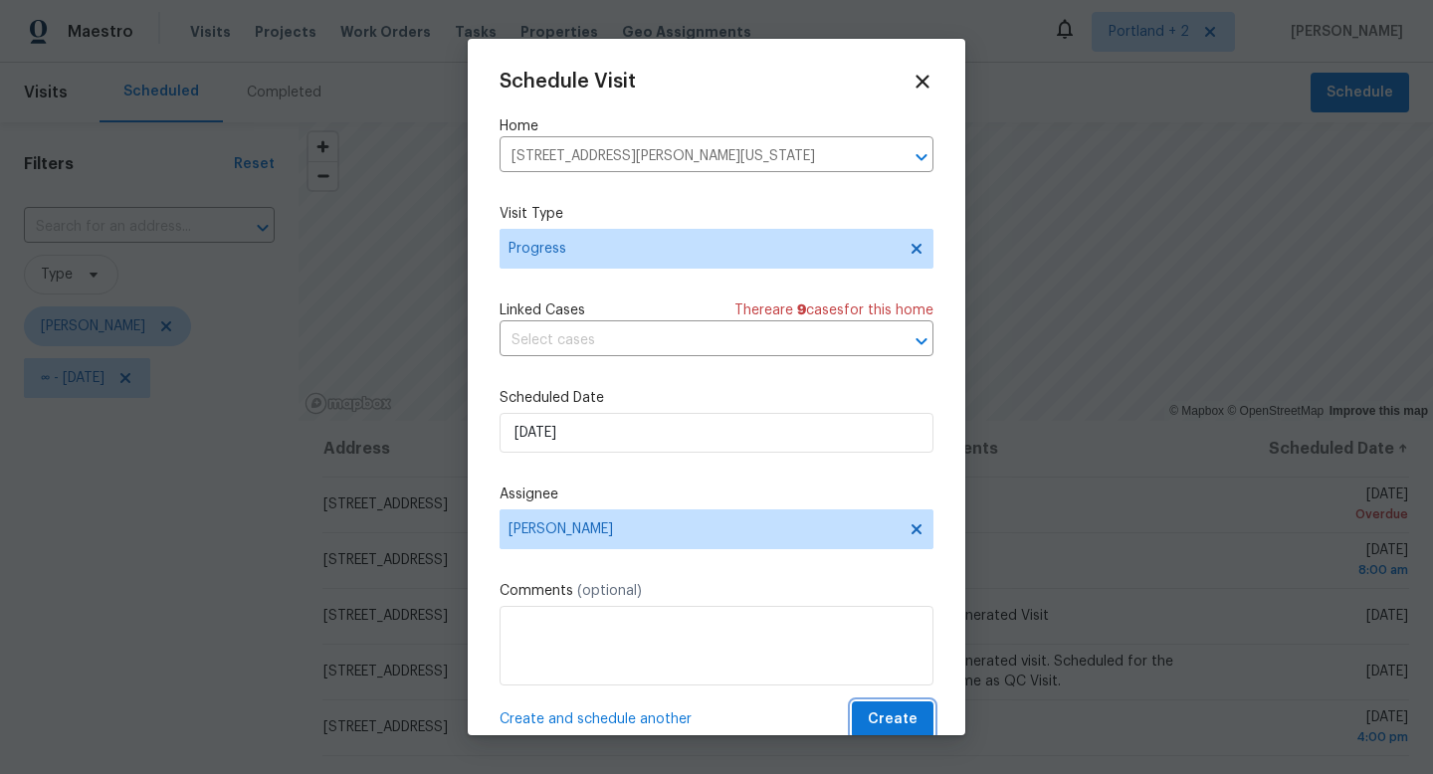
click at [902, 722] on span "Create" at bounding box center [893, 720] width 50 height 25
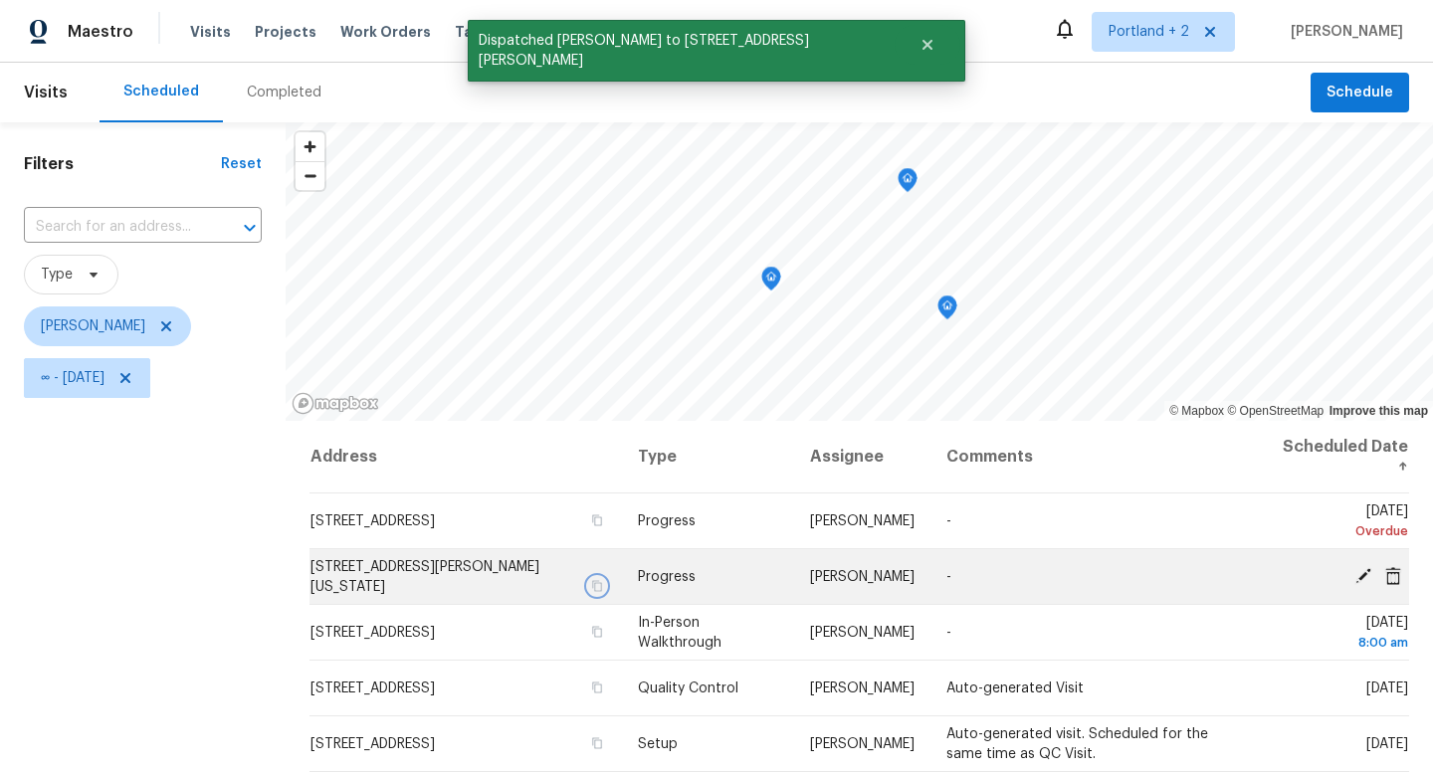
click at [592, 580] on icon "button" at bounding box center [597, 586] width 12 height 12
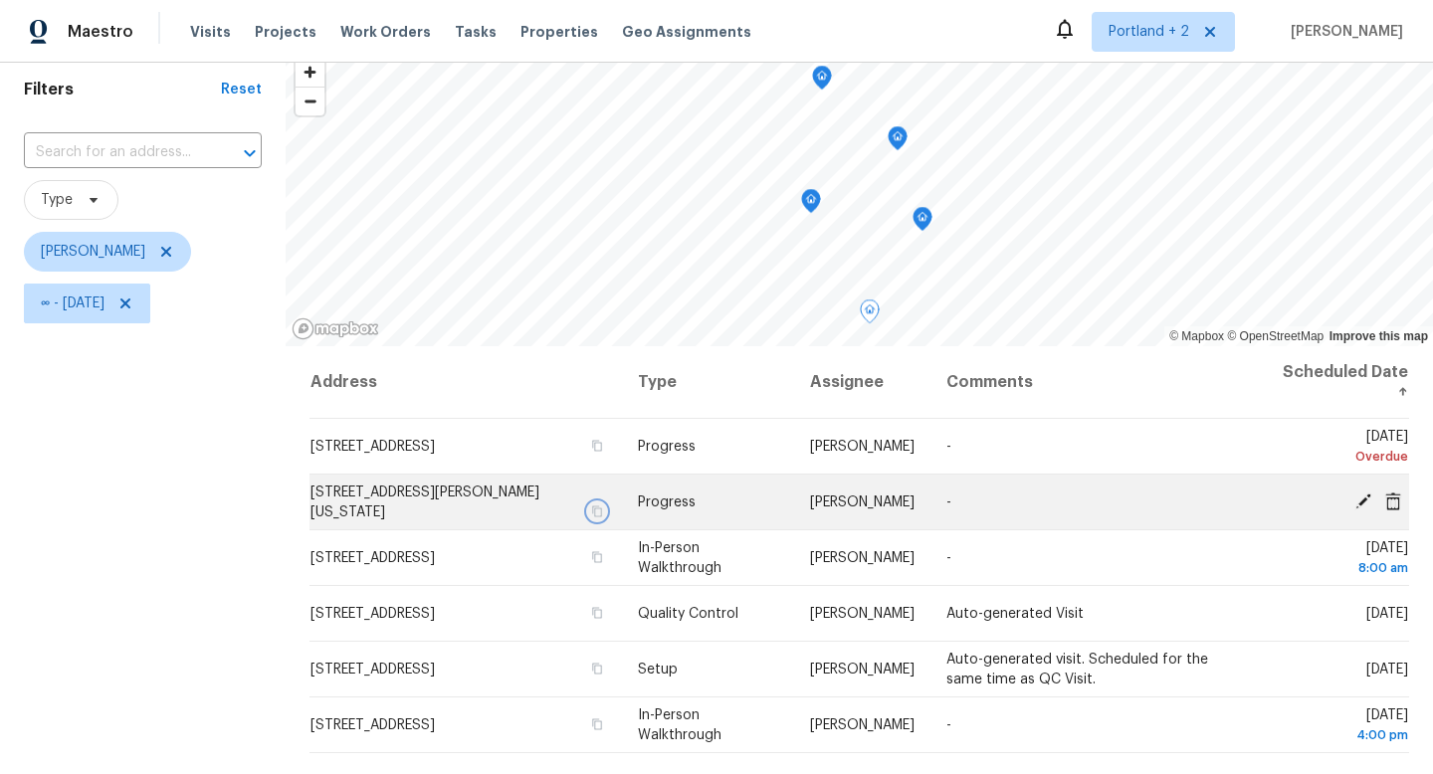
scroll to position [76, 0]
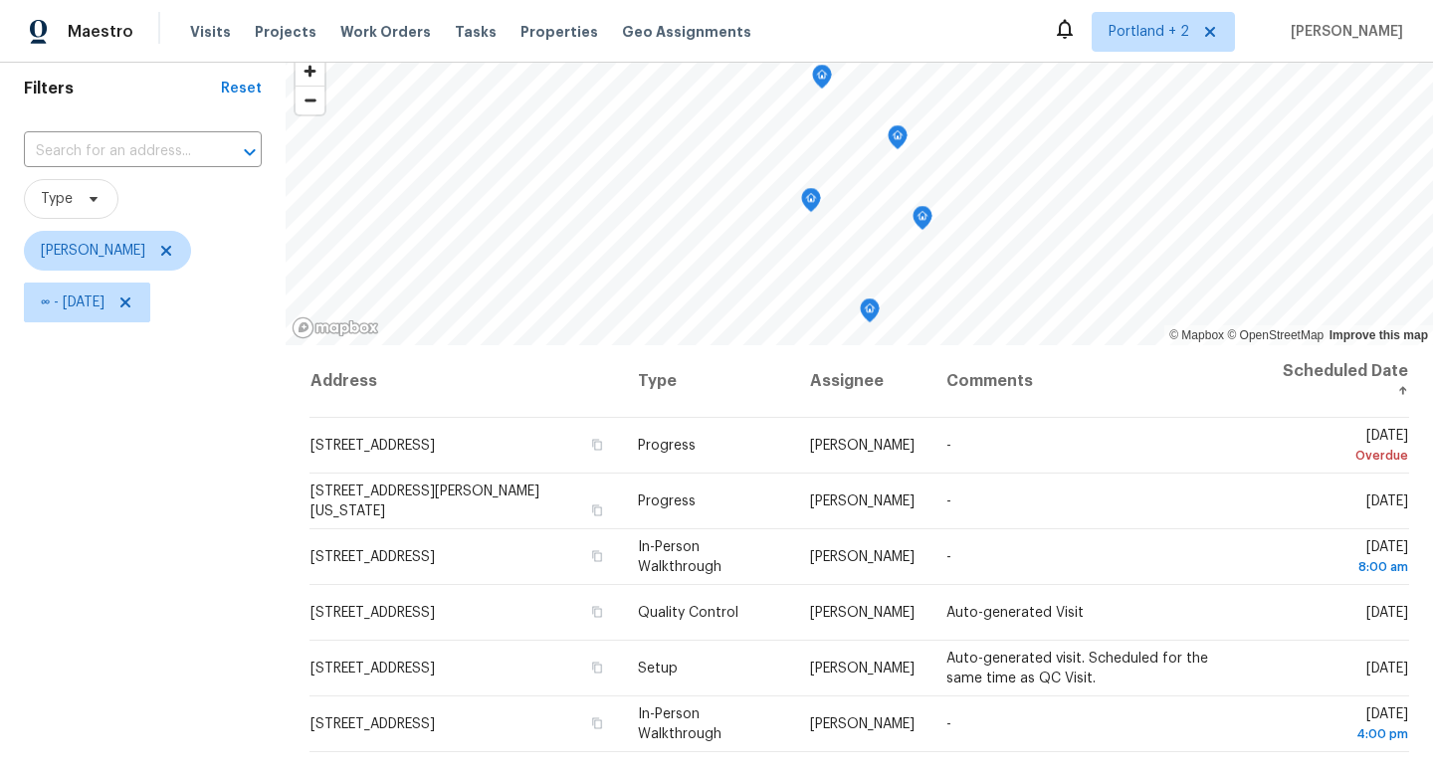
click at [76, 479] on div "Filters Reset ​ Type Karen Mattingley ∞ - Thu, Aug 28" at bounding box center [143, 506] width 286 height 918
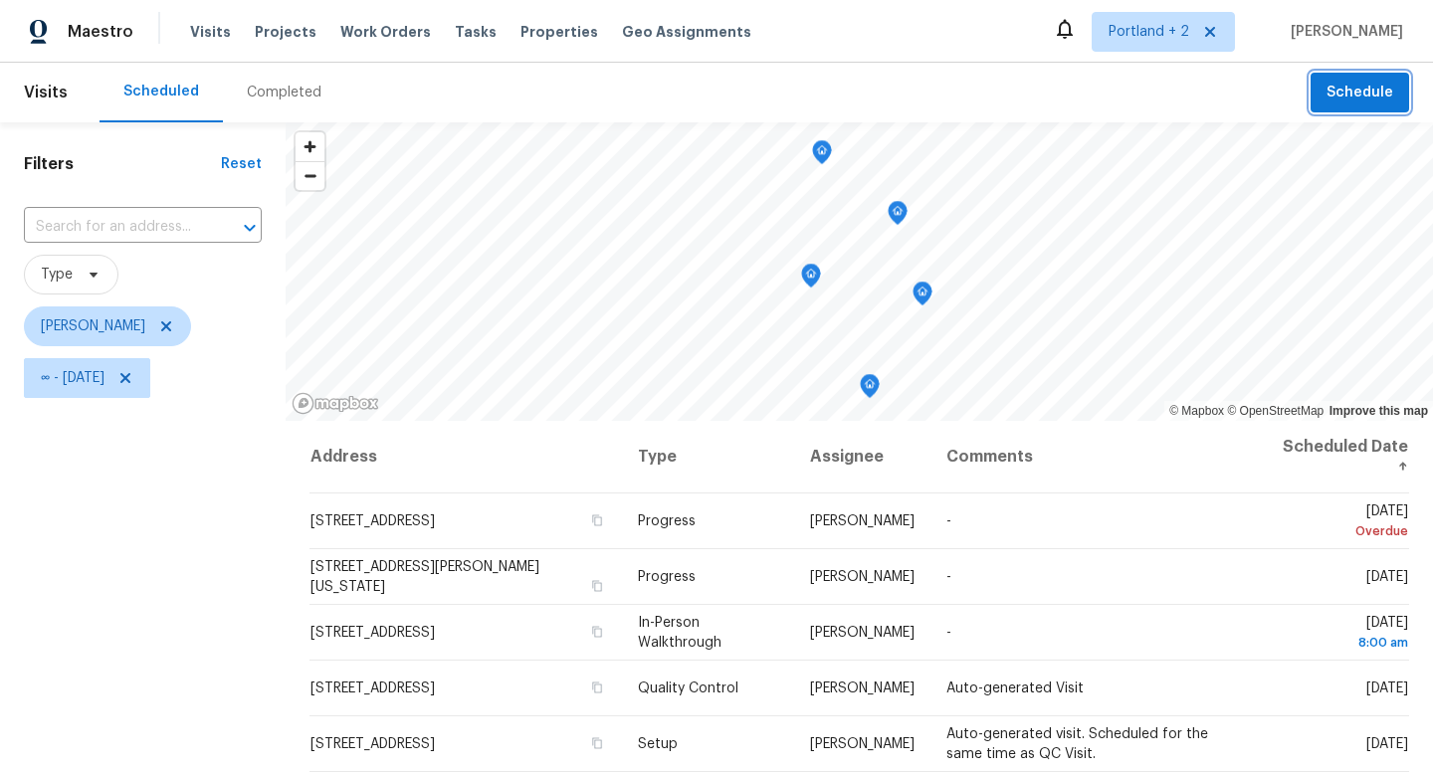
click at [1382, 81] on span "Schedule" at bounding box center [1360, 93] width 67 height 25
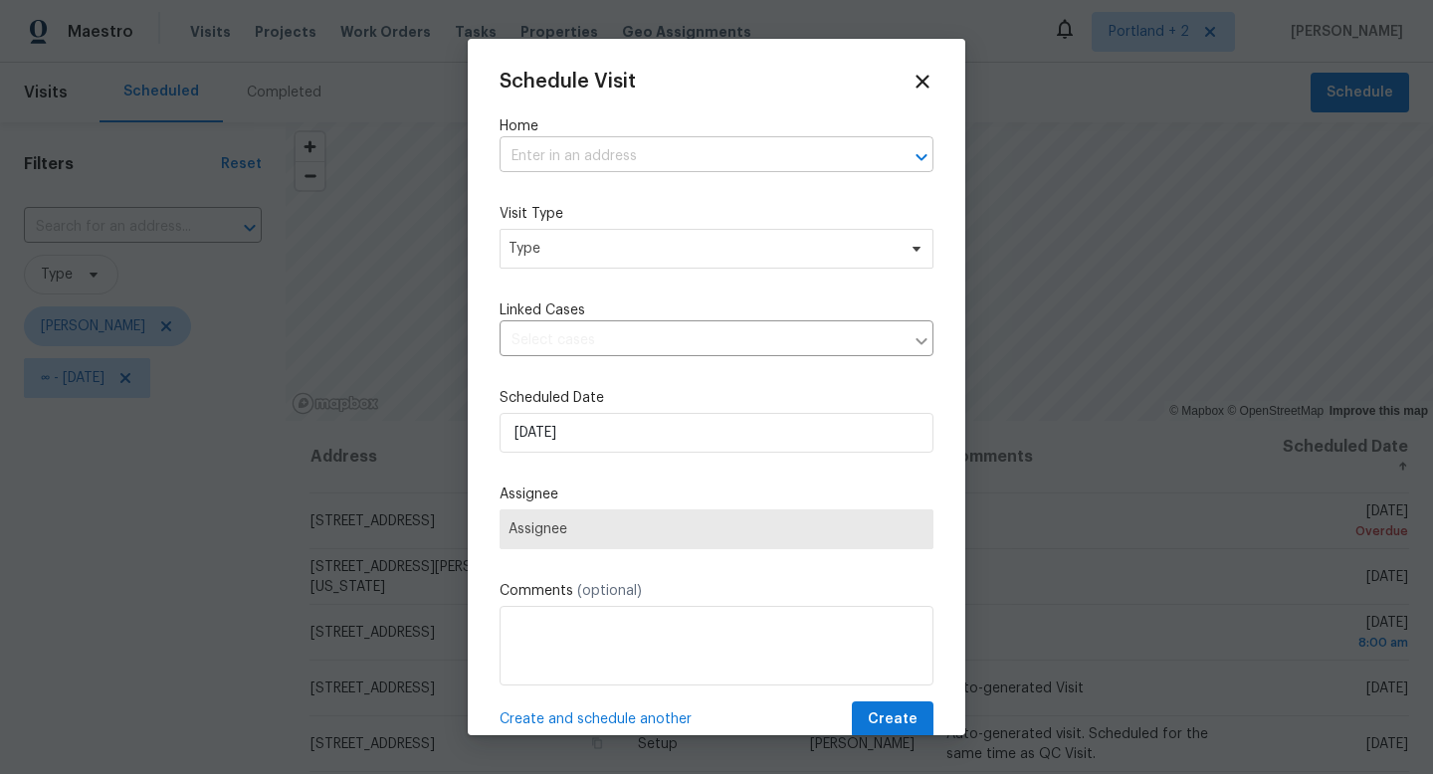
click at [733, 142] on input "text" at bounding box center [689, 156] width 378 height 31
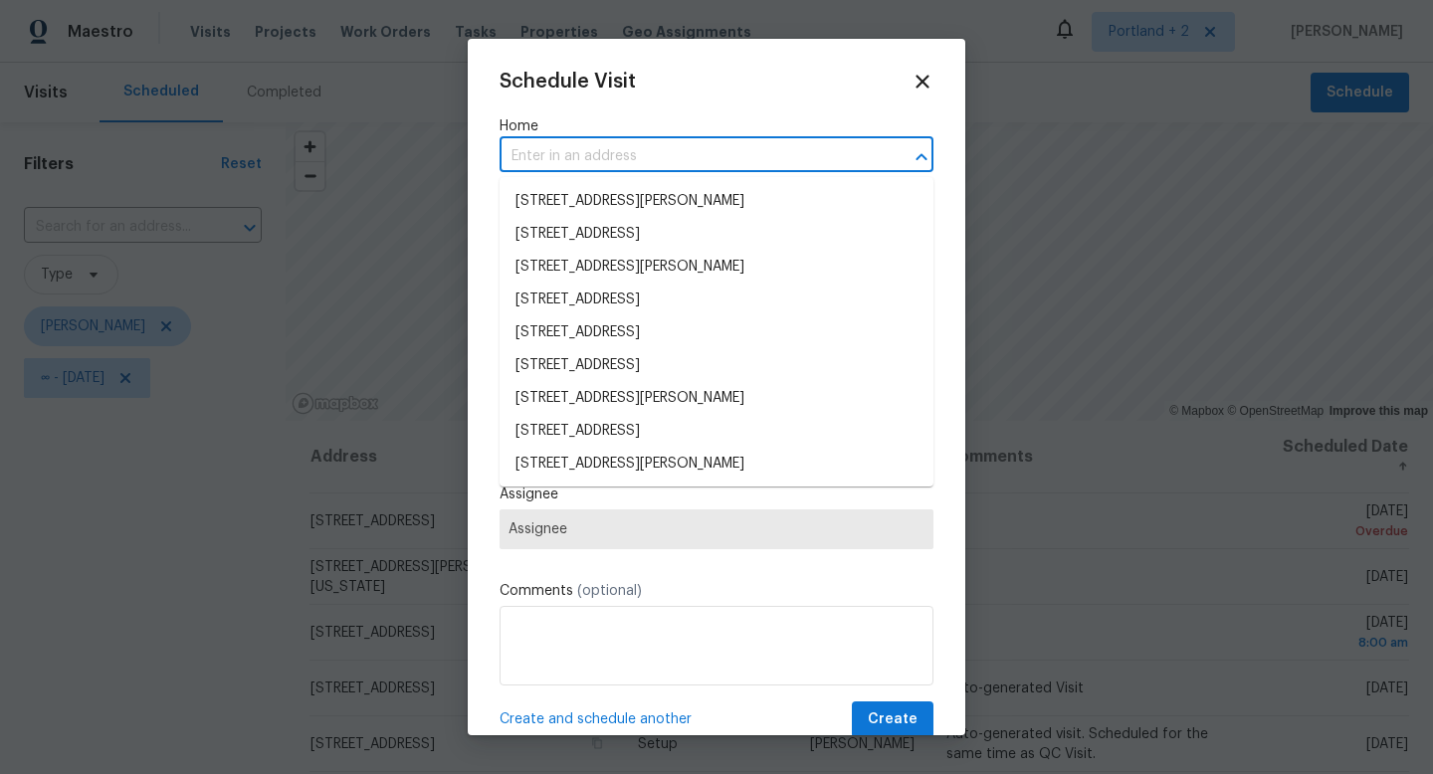
paste input "5906 NE Sumner St Portland OR 97218"
type input "5906 NE Sumner St Portland OR 97218"
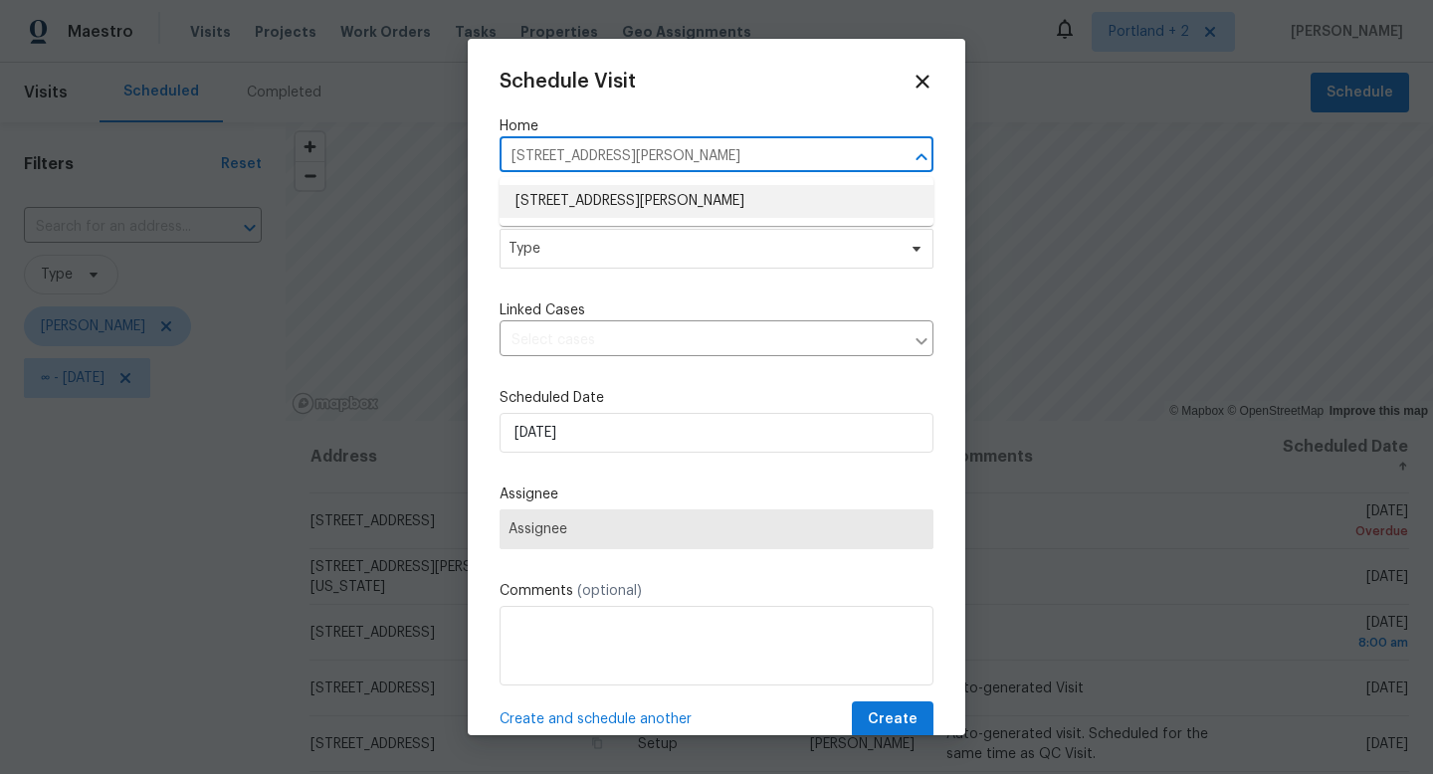
click at [667, 209] on li "[STREET_ADDRESS][PERSON_NAME]" at bounding box center [717, 201] width 434 height 33
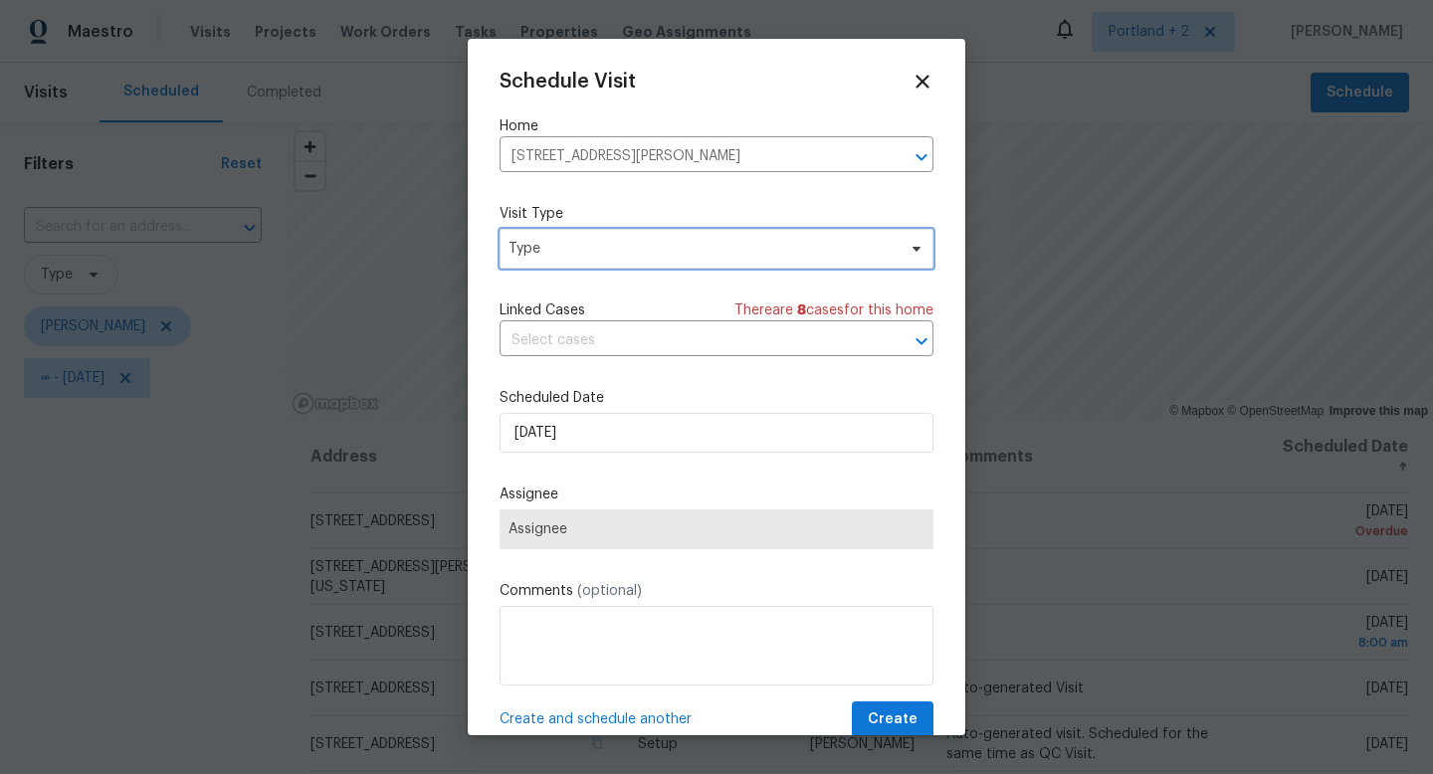
click at [649, 265] on span "Type" at bounding box center [717, 249] width 434 height 40
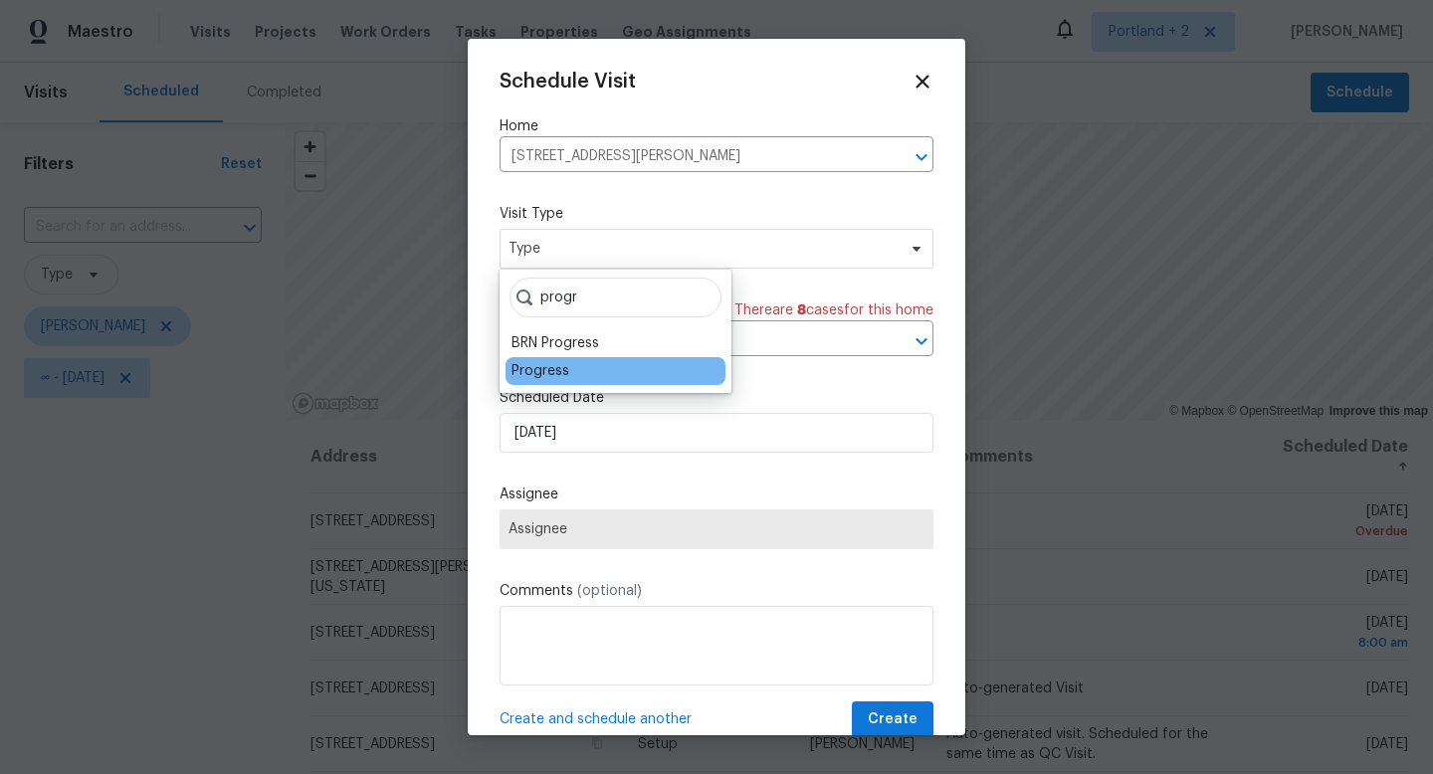
type input "progr"
click at [547, 372] on div "Progress" at bounding box center [541, 371] width 58 height 20
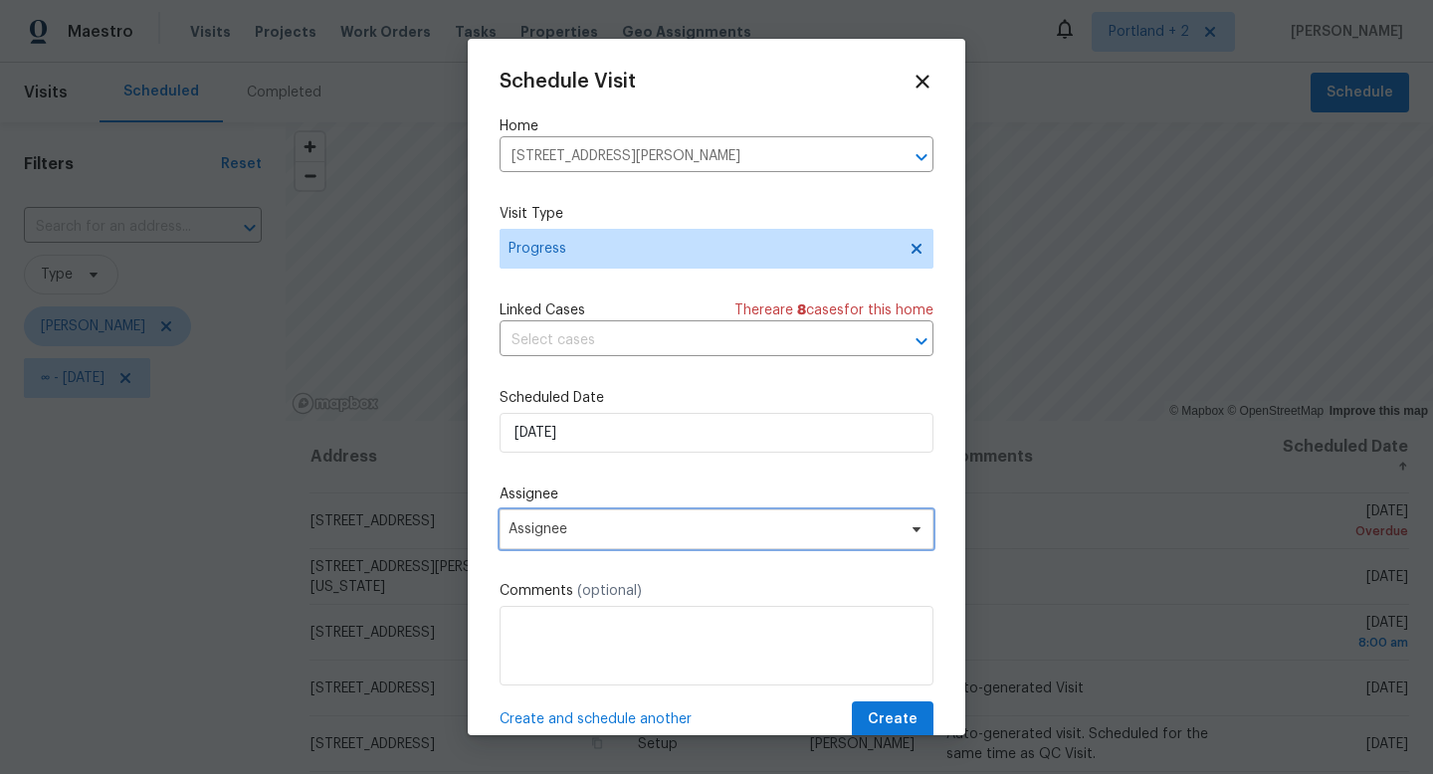
click at [597, 531] on span "Assignee" at bounding box center [704, 530] width 390 height 16
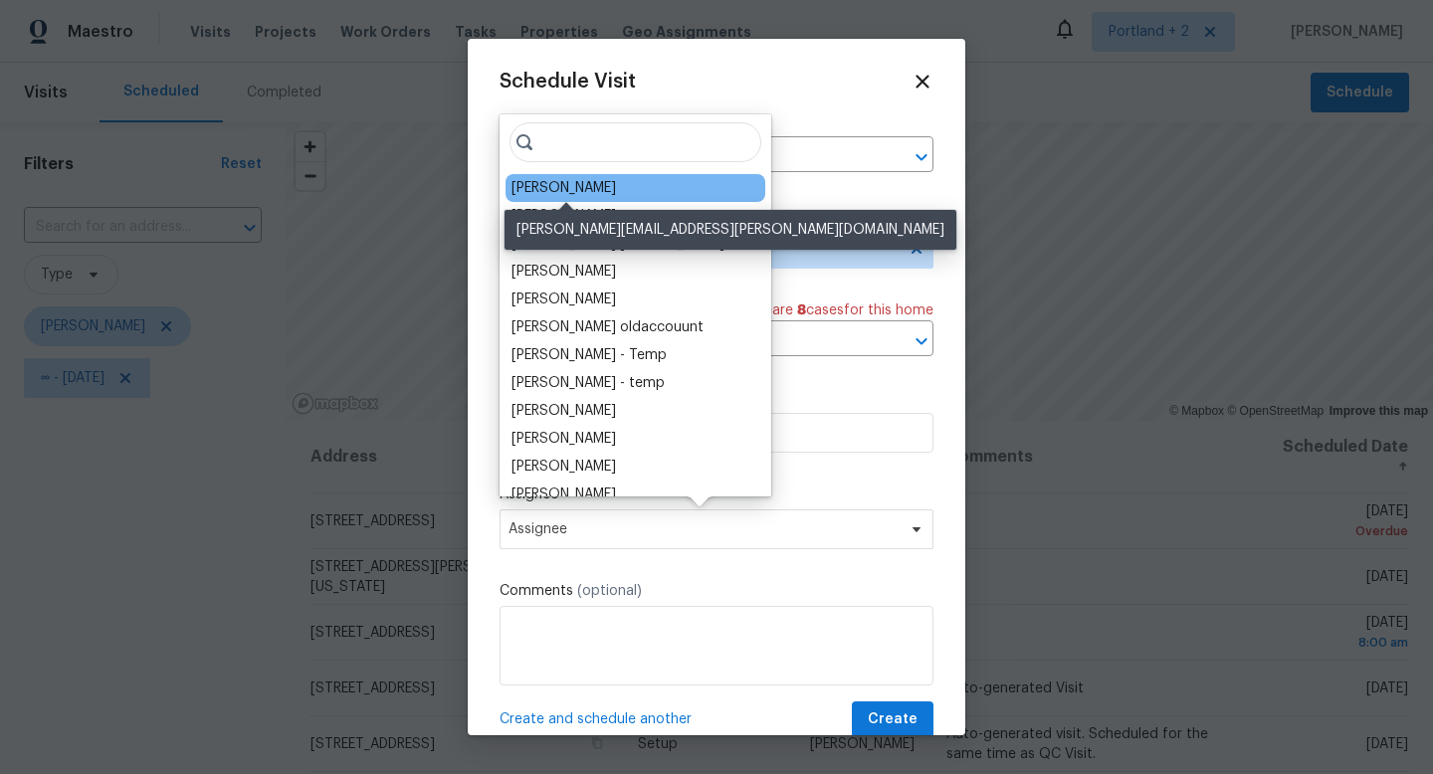
click at [616, 186] on div "[PERSON_NAME]" at bounding box center [564, 188] width 105 height 20
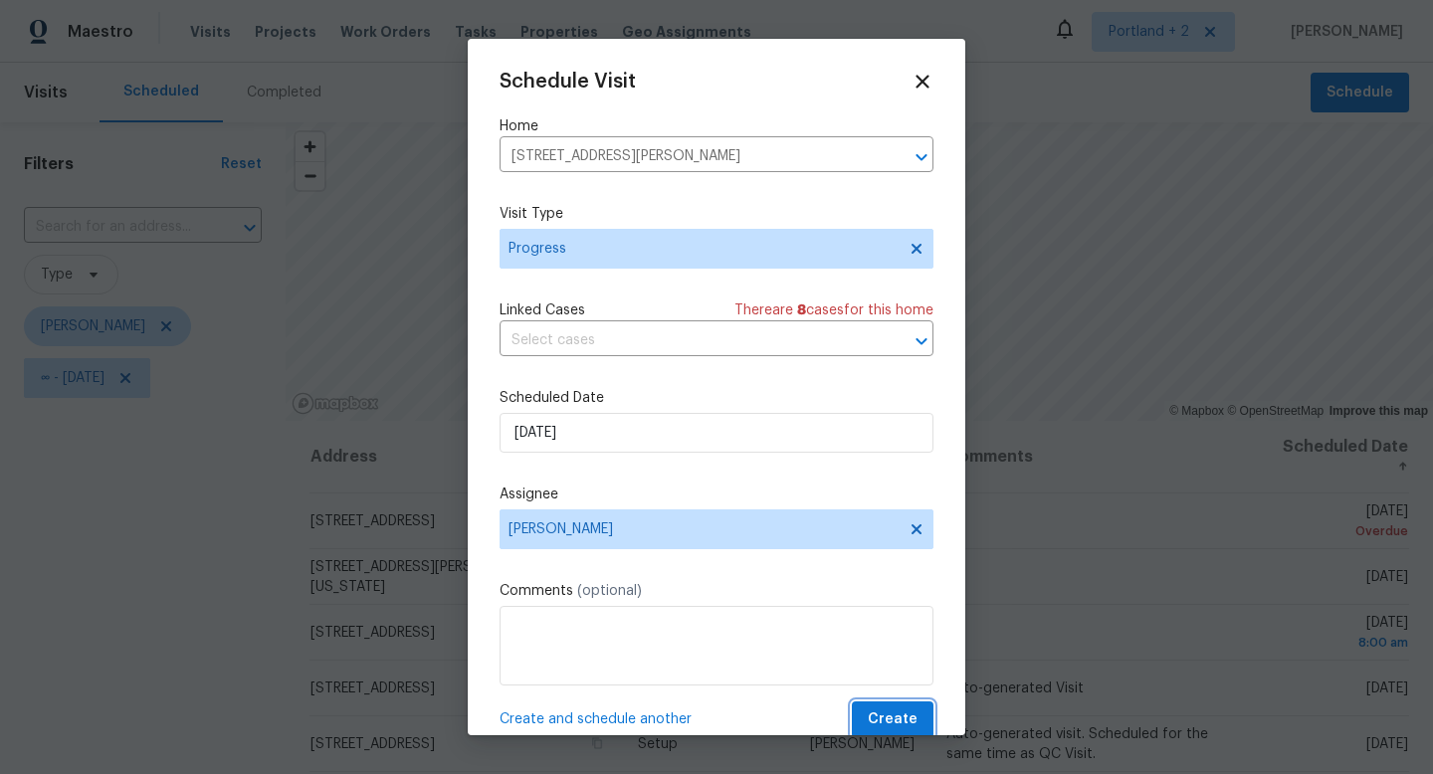
click at [890, 715] on span "Create" at bounding box center [893, 720] width 50 height 25
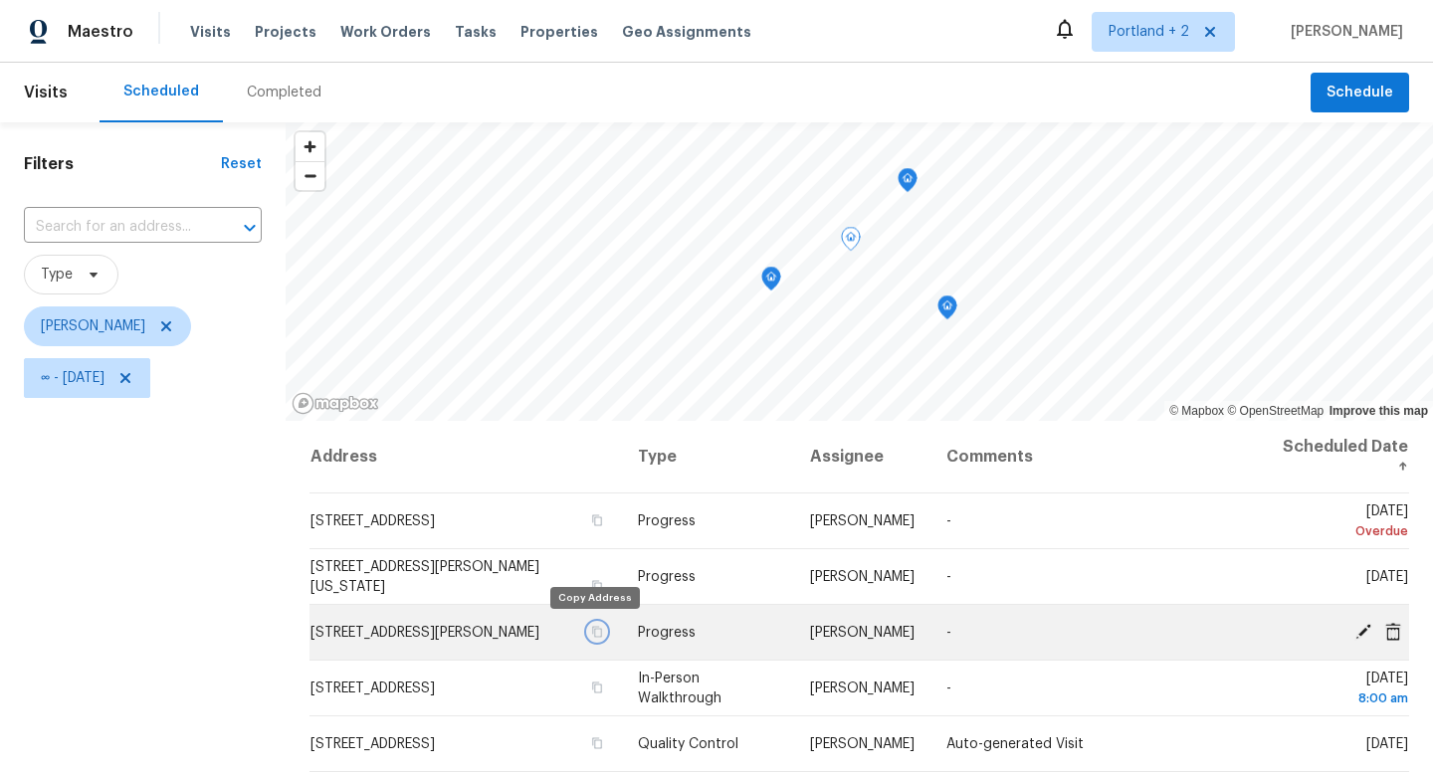
click at [595, 631] on icon "button" at bounding box center [597, 632] width 12 height 12
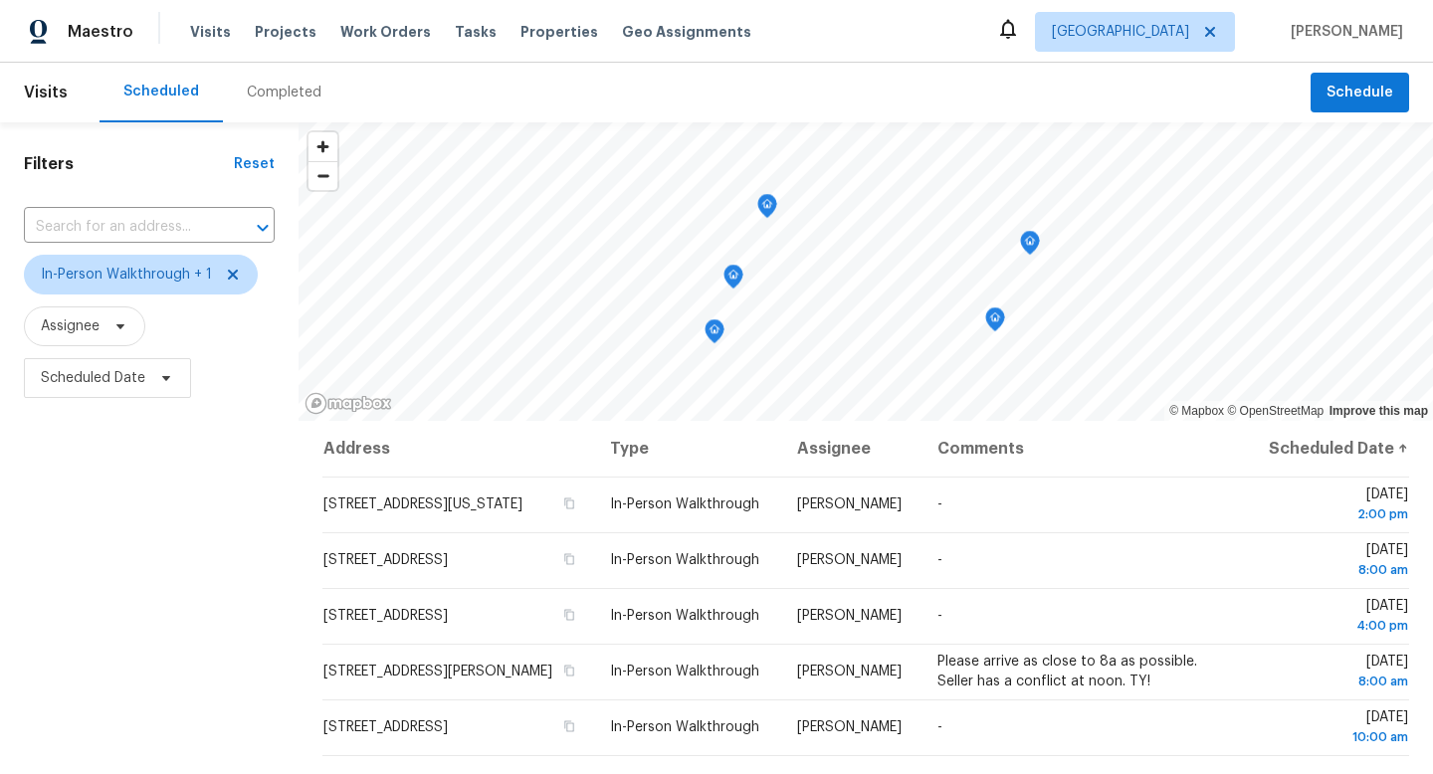
scroll to position [92, 0]
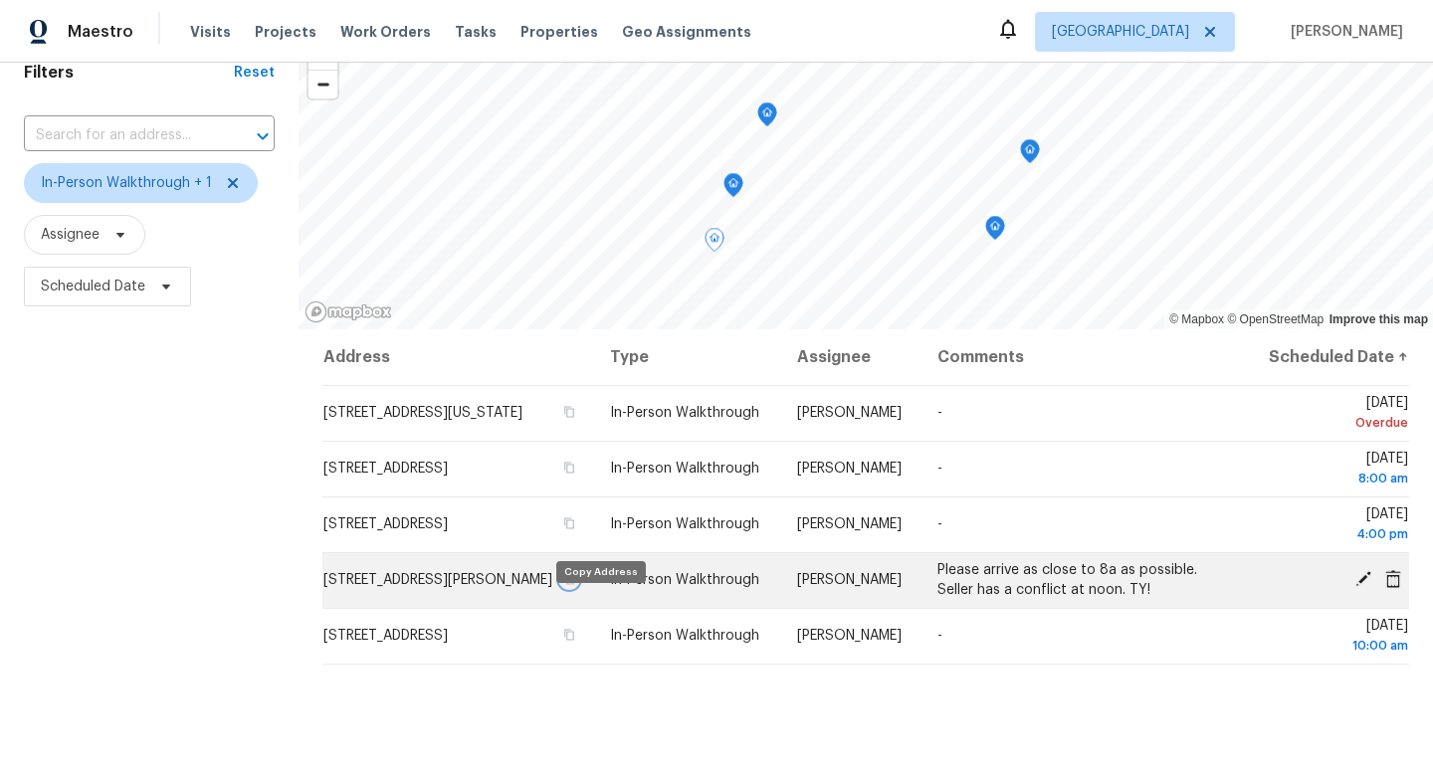
click at [575, 585] on icon "button" at bounding box center [570, 579] width 10 height 11
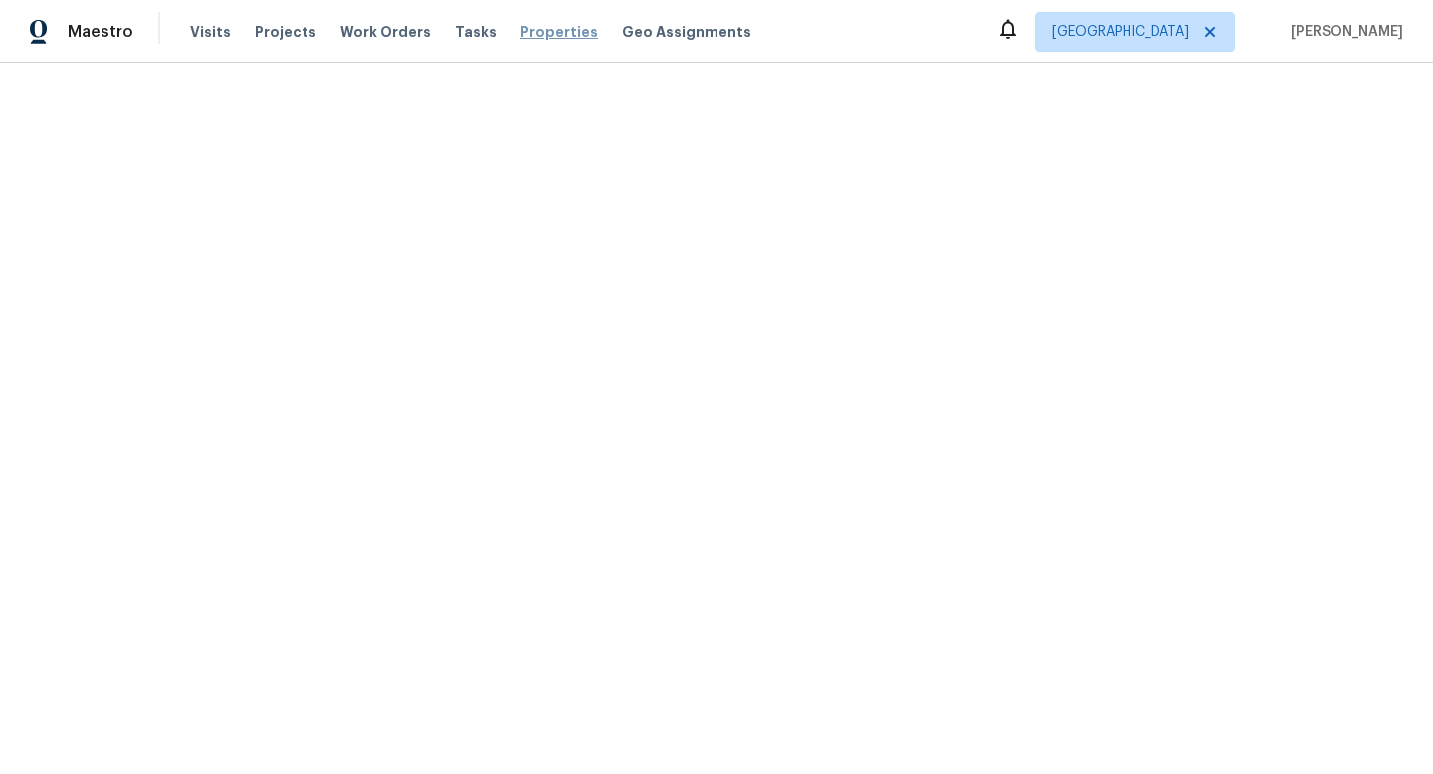
click at [539, 37] on span "Properties" at bounding box center [560, 32] width 78 height 20
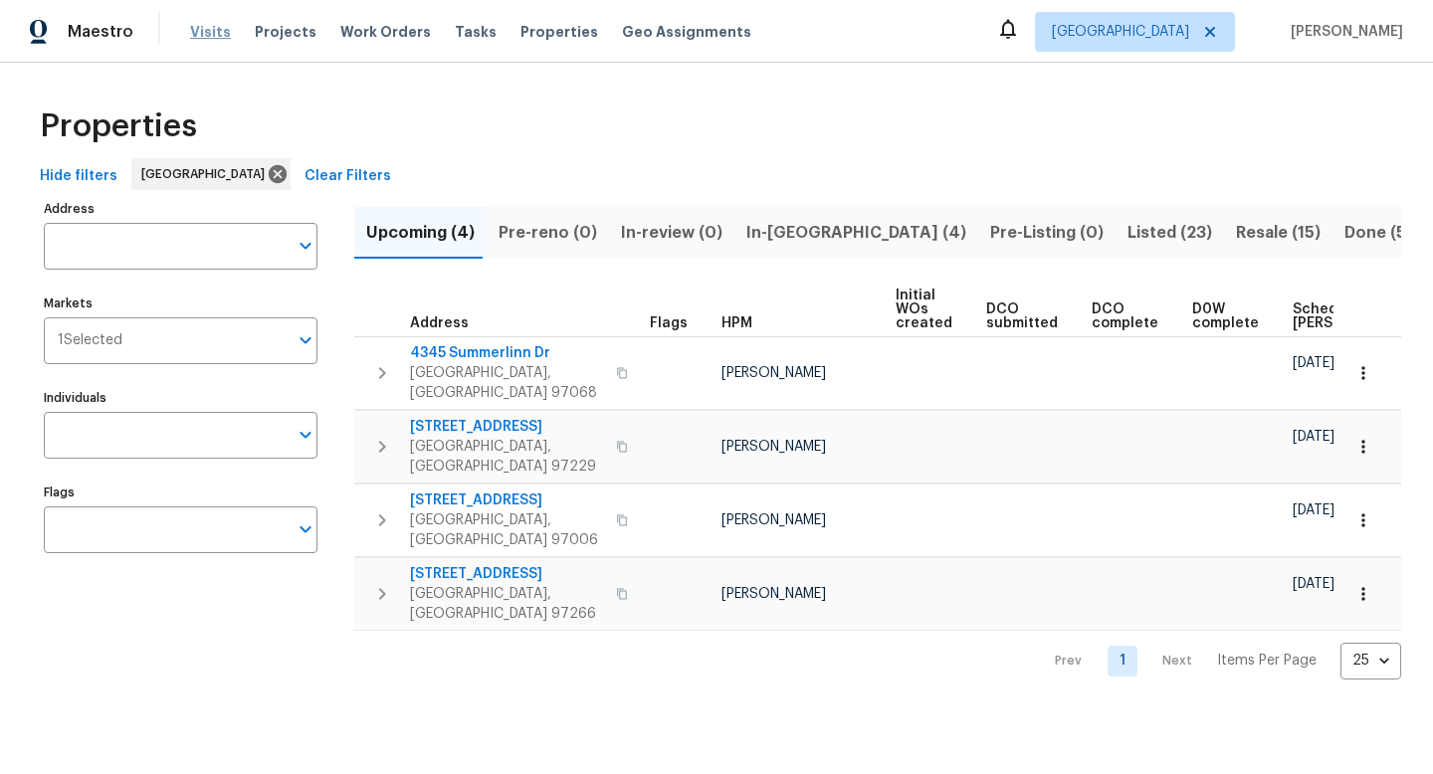
click at [203, 36] on span "Visits" at bounding box center [210, 32] width 41 height 20
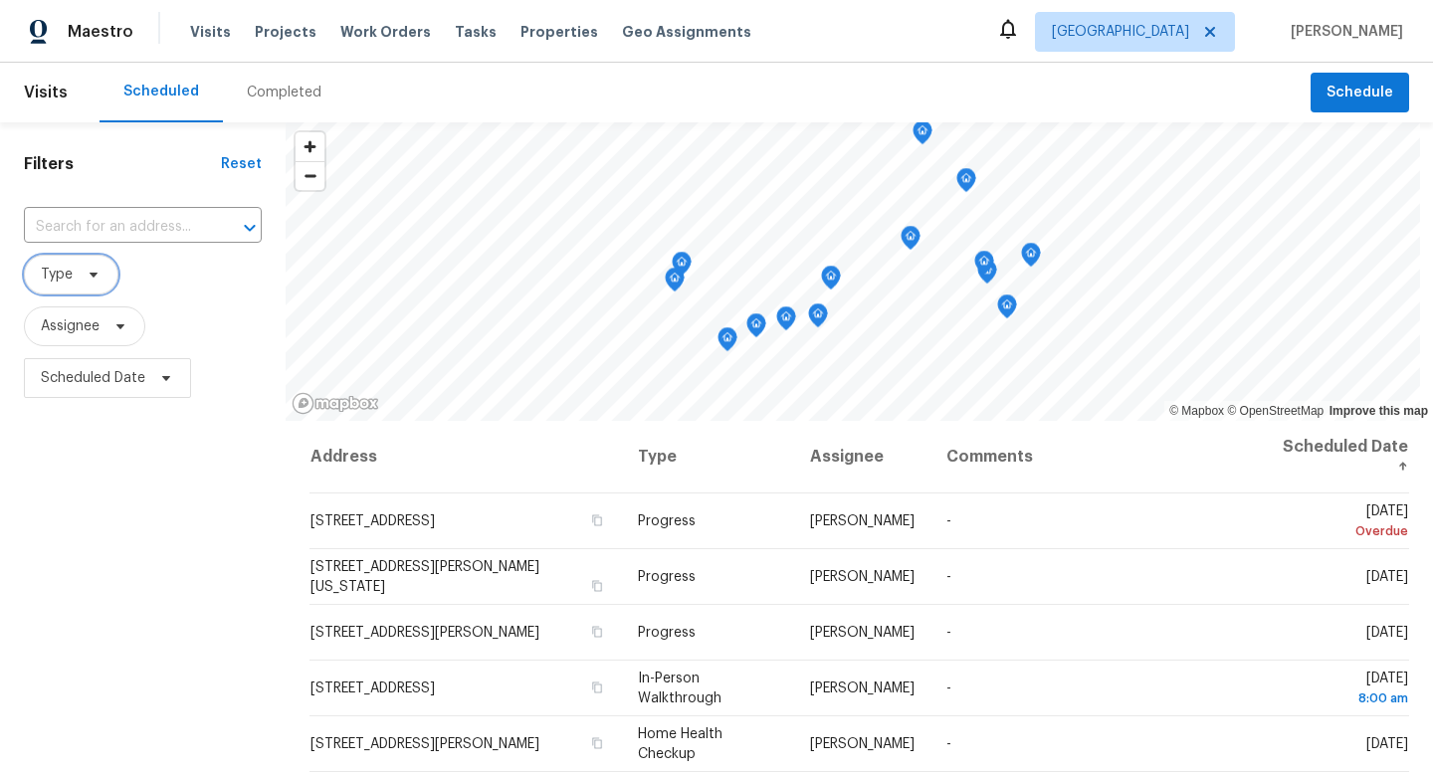
click at [81, 265] on span "Type" at bounding box center [71, 275] width 95 height 40
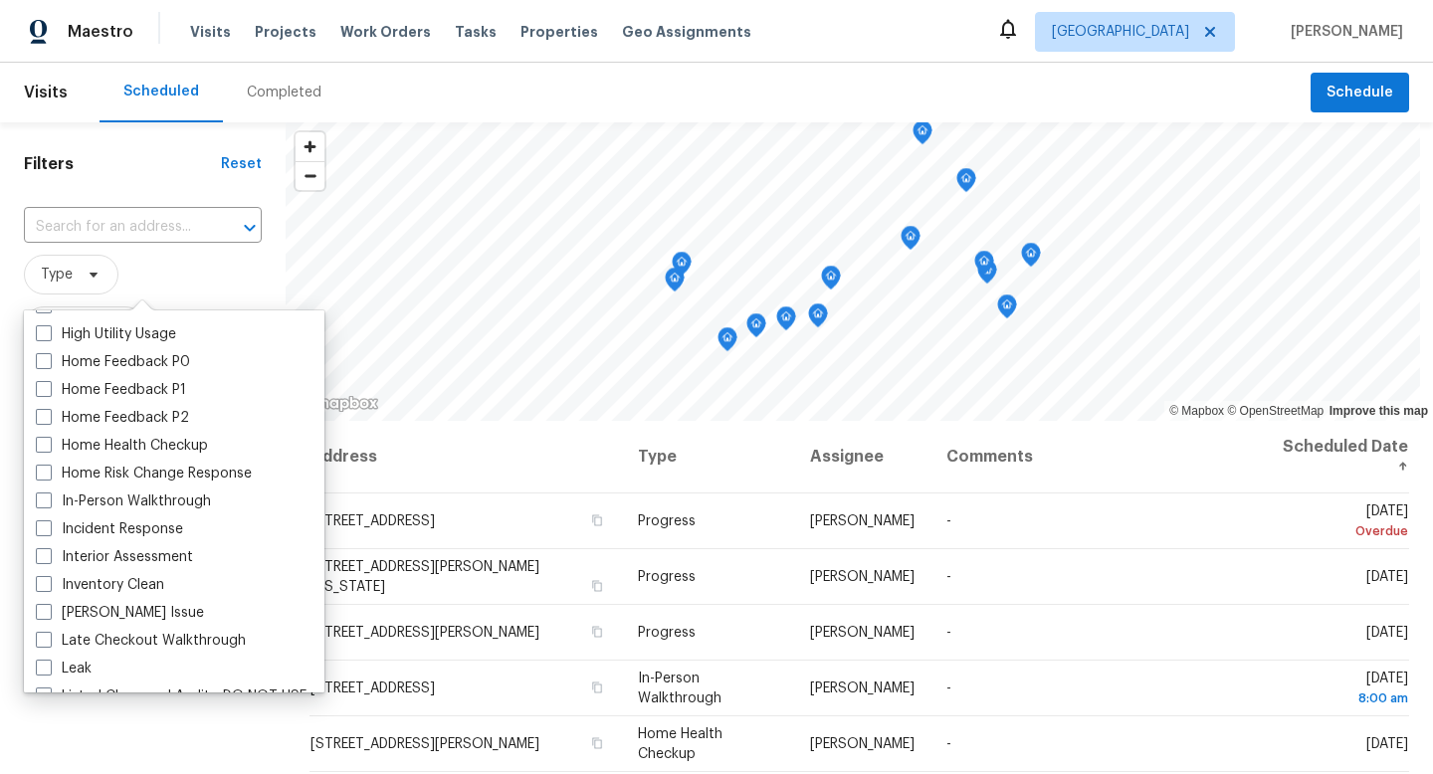
scroll to position [607, 0]
click at [123, 503] on label "In-Person Walkthrough" at bounding box center [123, 502] width 175 height 20
click at [49, 503] on input "In-Person Walkthrough" at bounding box center [42, 498] width 13 height 13
checkbox input "true"
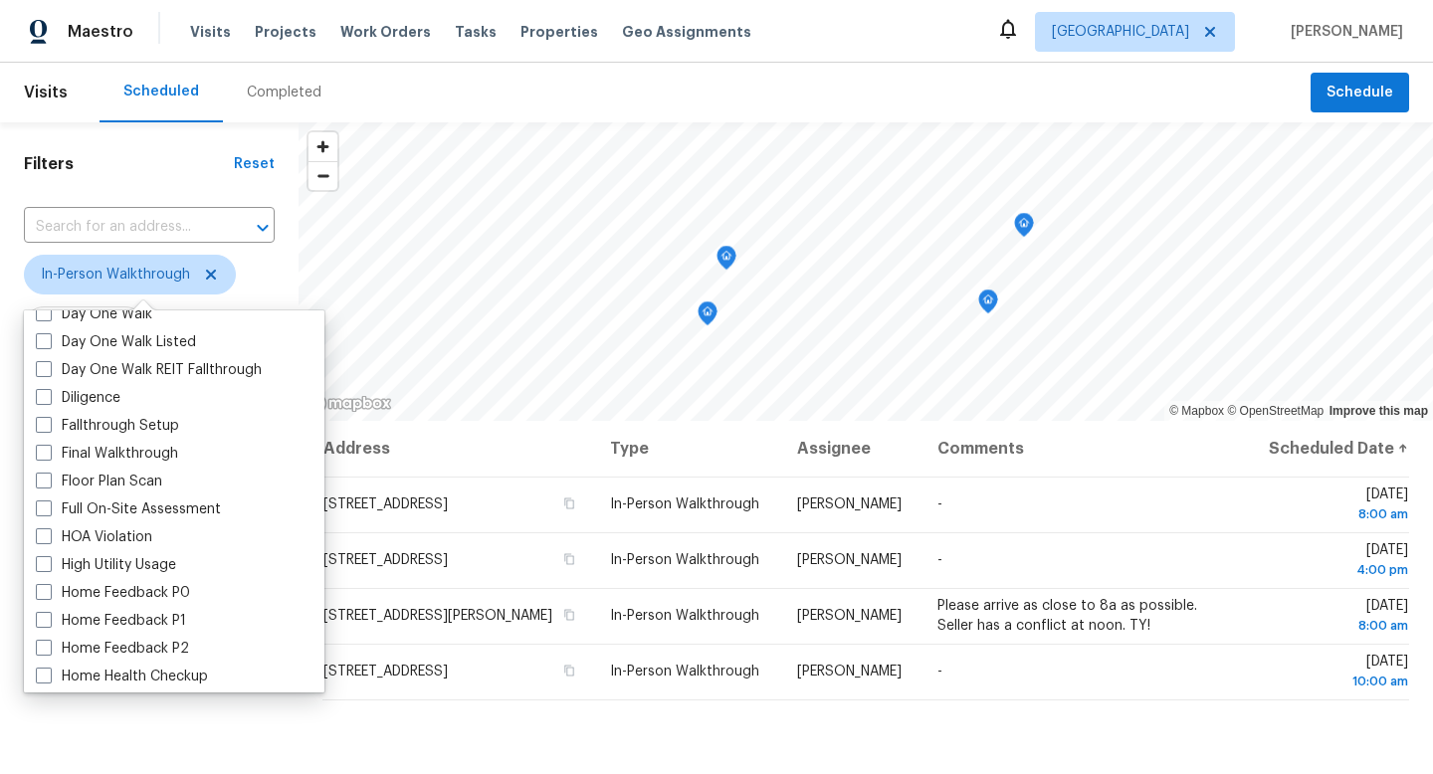
scroll to position [362, 0]
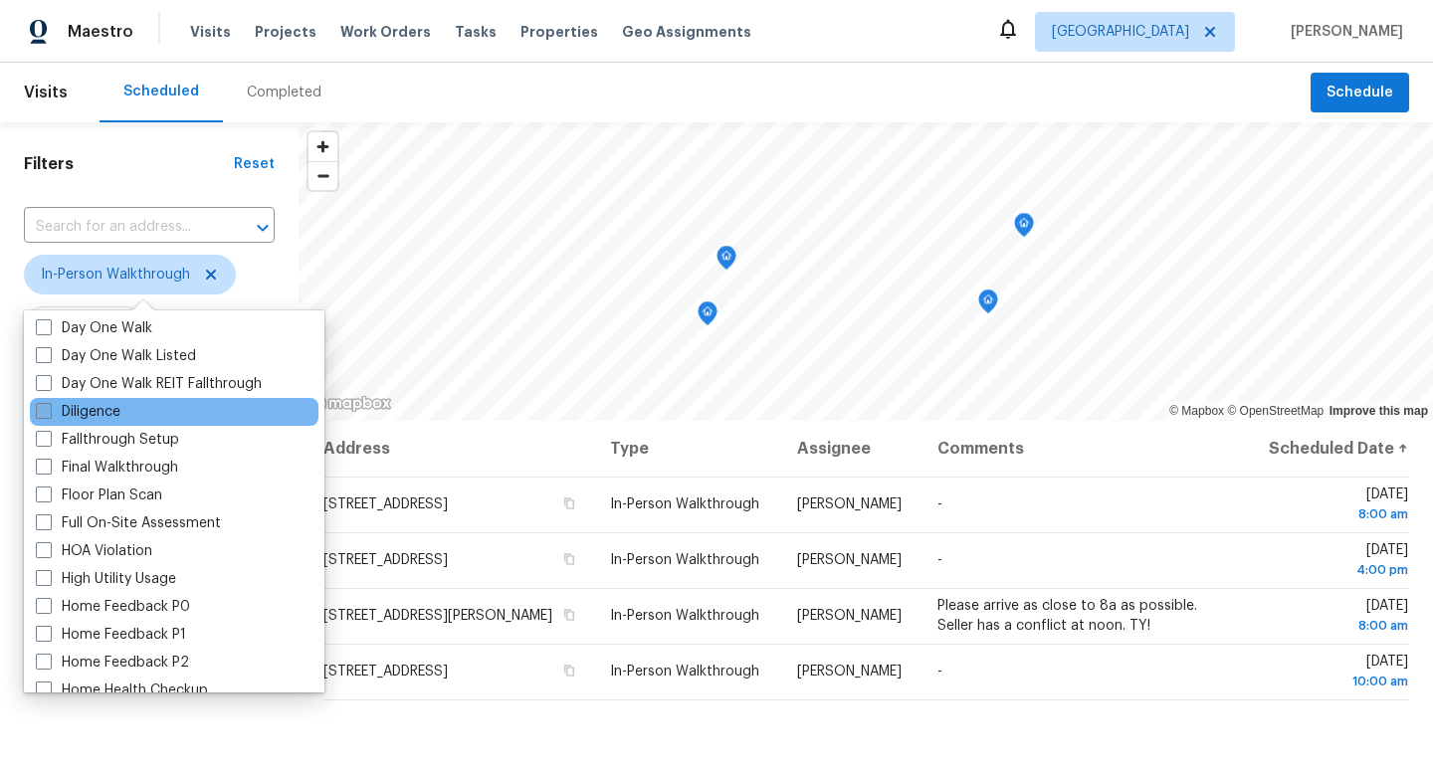
click at [95, 417] on label "Diligence" at bounding box center [78, 412] width 85 height 20
click at [49, 415] on input "Diligence" at bounding box center [42, 408] width 13 height 13
checkbox input "true"
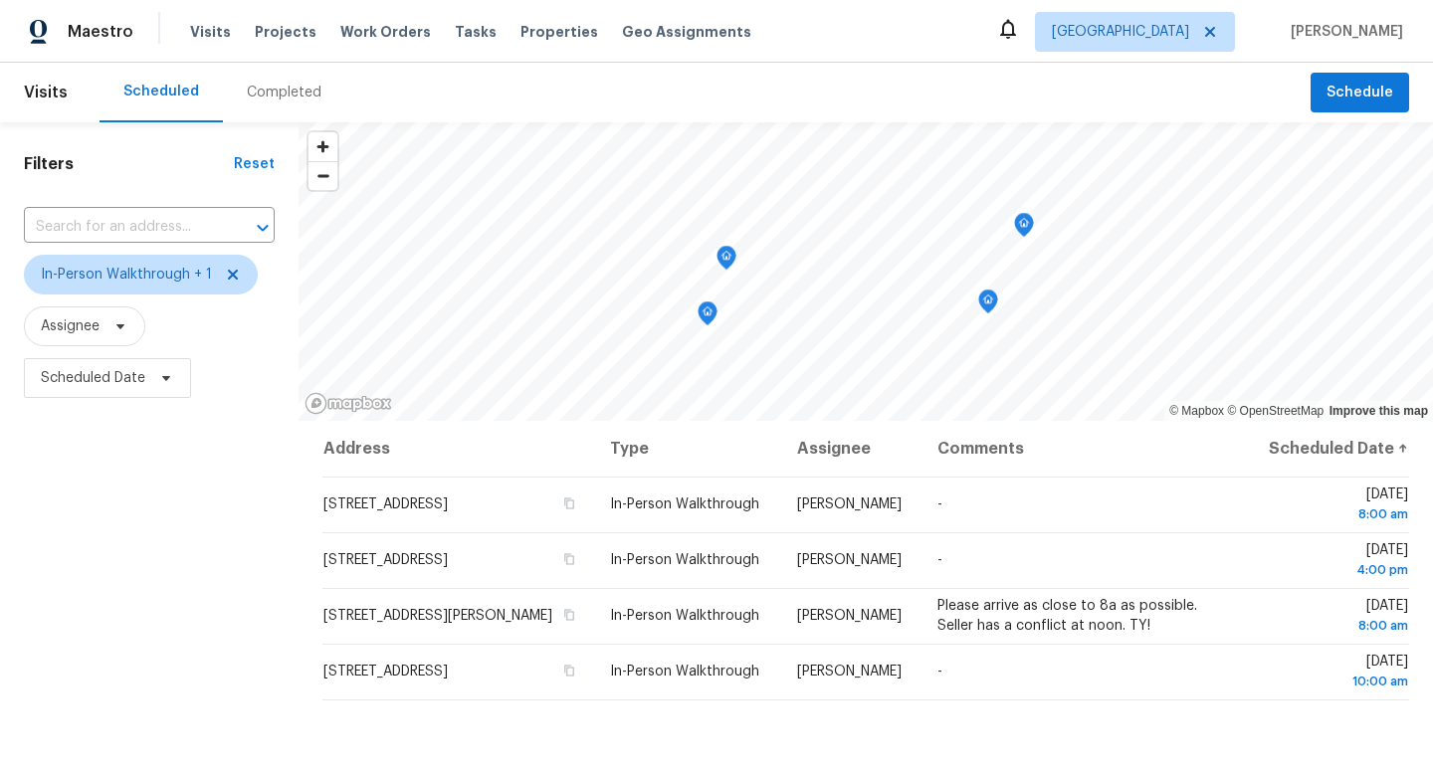
click at [76, 762] on div "Filters Reset ​ In-Person Walkthrough + 1 Assignee Scheduled Date" at bounding box center [149, 581] width 299 height 918
